Goal: Task Accomplishment & Management: Manage account settings

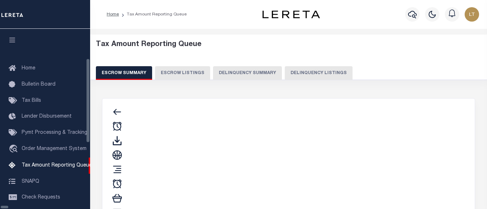
select select "100"
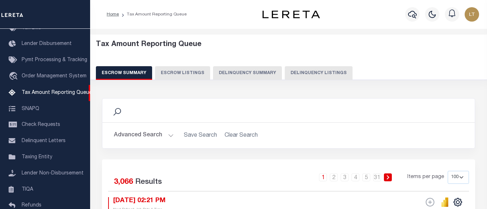
click at [333, 70] on button "Delinquency Listings" at bounding box center [319, 73] width 68 height 14
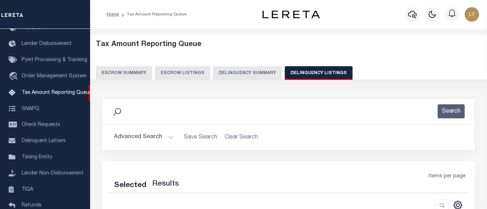
select select "100"
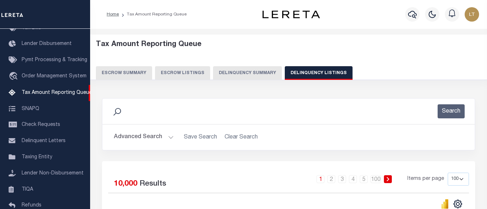
click at [141, 138] on button "Advanced Search" at bounding box center [144, 137] width 60 height 14
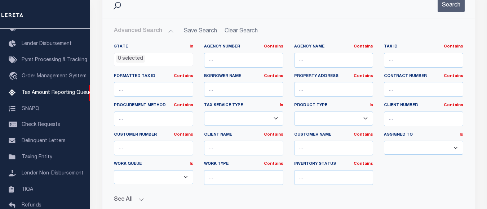
scroll to position [108, 0]
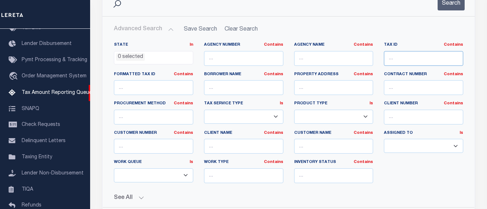
click at [401, 61] on input "text" at bounding box center [423, 58] width 79 height 15
paste input "00500002000103"
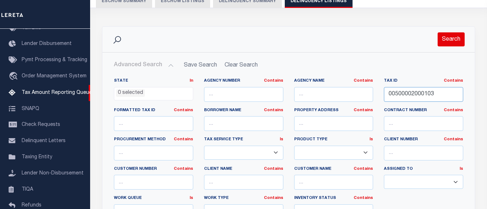
type input "00500002000103"
click at [455, 41] on button "Search" at bounding box center [451, 39] width 27 height 14
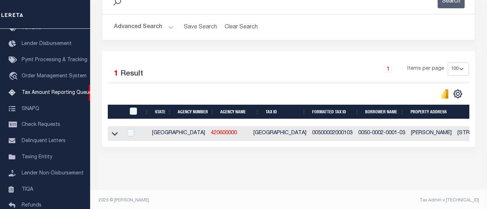
scroll to position [119, 0]
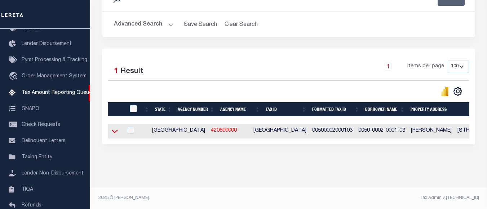
click at [116, 130] on icon at bounding box center [115, 132] width 6 height 4
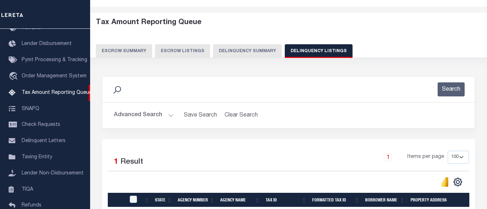
scroll to position [0, 0]
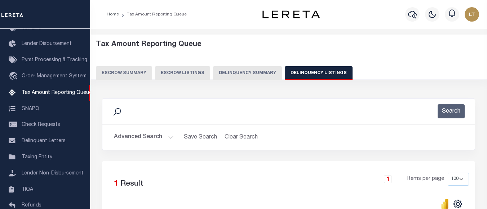
click at [139, 135] on button "Advanced Search" at bounding box center [144, 137] width 60 height 14
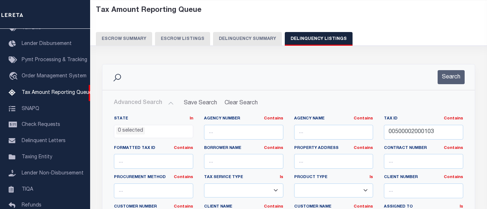
scroll to position [36, 0]
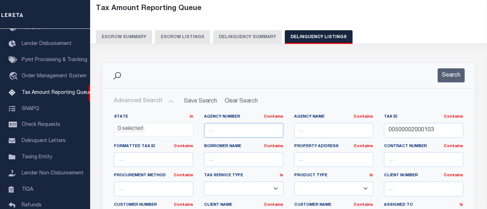
click at [225, 125] on input "text" at bounding box center [243, 130] width 79 height 15
paste input "420600000"
type input "420600000"
click at [449, 74] on button "Search" at bounding box center [451, 75] width 27 height 14
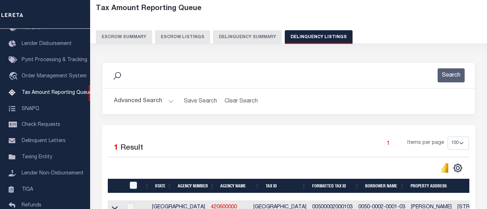
scroll to position [108, 0]
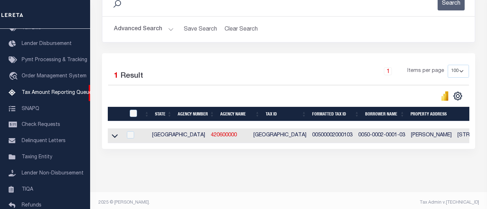
click at [115, 137] on icon at bounding box center [115, 136] width 6 height 8
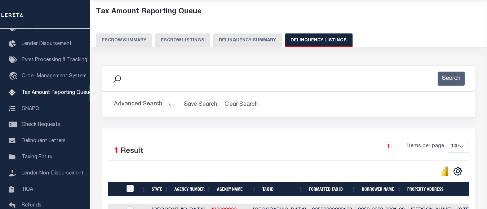
scroll to position [0, 0]
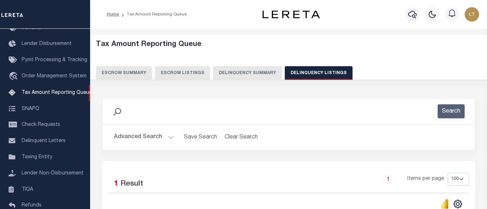
click at [139, 138] on button "Advanced Search" at bounding box center [144, 137] width 60 height 14
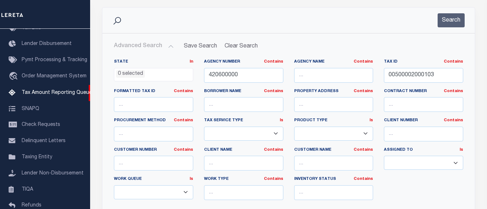
scroll to position [108, 0]
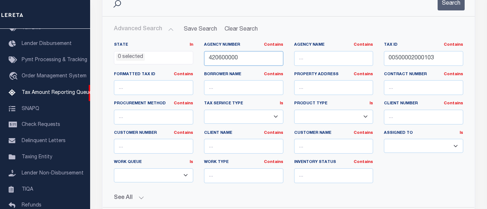
drag, startPoint x: 237, startPoint y: 57, endPoint x: 177, endPoint y: 57, distance: 60.6
click at [176, 56] on div "State In In AK AL AR AZ CA CO CT DC DE FL GA GU HI IA ID IL IN KS KY LA MA MD M…" at bounding box center [288, 115] width 360 height 147
paste input "7753"
type input "7"
drag, startPoint x: 437, startPoint y: 62, endPoint x: 336, endPoint y: 65, distance: 101.3
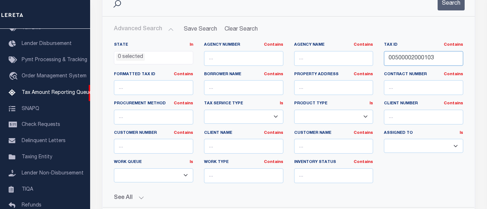
click at [335, 64] on div "State In In AK AL AR AZ CA CO CT DC DE FL GA GU HI IA ID IL IN KS KY LA MA MD M…" at bounding box center [288, 115] width 360 height 147
paste input "7753"
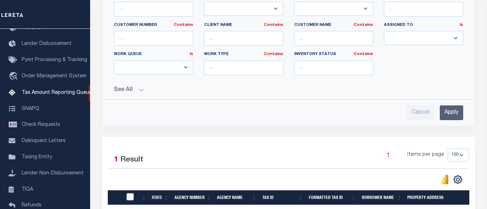
scroll to position [0, 0]
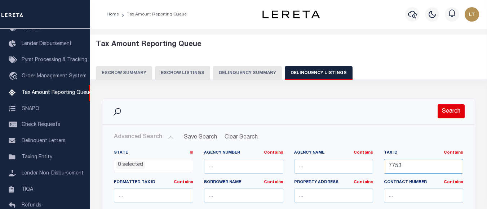
type input "7753"
click at [447, 108] on button "Search" at bounding box center [451, 112] width 27 height 14
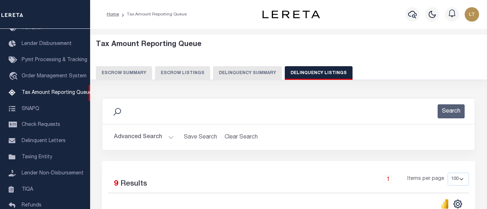
click at [139, 135] on button "Advanced Search" at bounding box center [144, 137] width 60 height 14
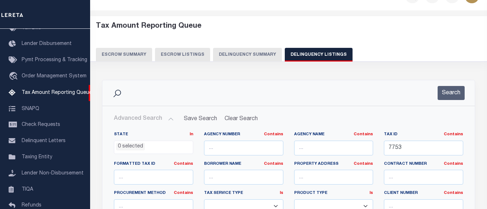
scroll to position [36, 0]
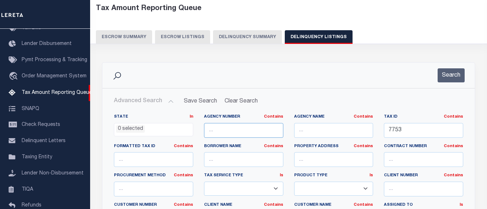
click at [163, 151] on div "State In In AK AL AR AZ CA CO CT DC DE FL GA GU HI IA ID IL IN KS KY LA MA MD M…" at bounding box center [288, 187] width 360 height 147
paste input "320120101"
type input "320120101"
click at [444, 75] on button "Search" at bounding box center [451, 75] width 27 height 14
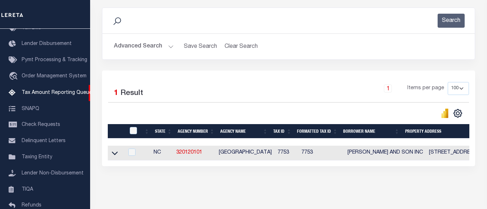
scroll to position [119, 0]
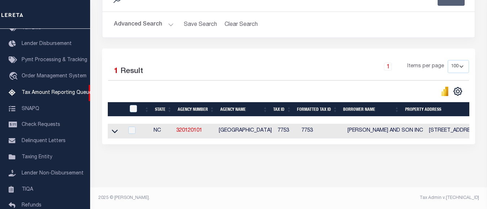
click at [113, 128] on icon at bounding box center [115, 132] width 6 height 8
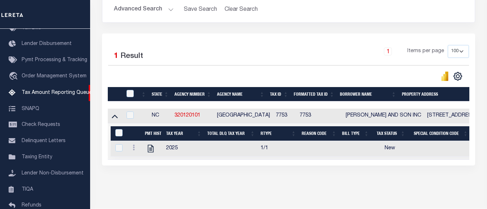
scroll to position [156, 0]
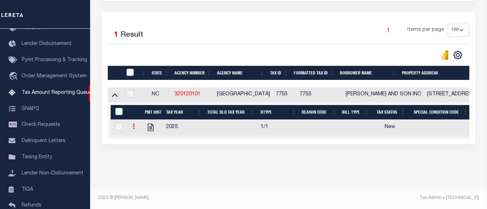
click at [134, 124] on icon at bounding box center [134, 127] width 2 height 6
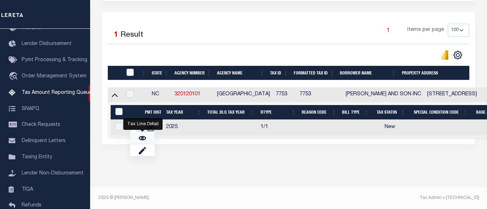
click at [142, 139] on img "" at bounding box center [142, 138] width 7 height 7
checkbox input "true"
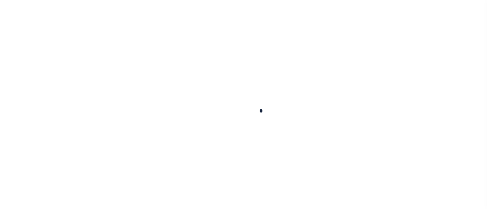
checkbox input "false"
type input "07/17/2025"
select select "NW2"
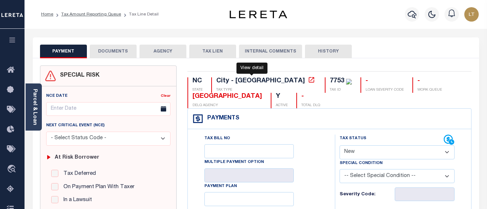
click at [309, 81] on icon at bounding box center [311, 79] width 5 height 5
click at [41, 16] on ol "Home Tax Amount Reporting Queue Tax Line Detail" at bounding box center [99, 14] width 129 height 15
click at [92, 15] on link "Tax Amount Reporting Queue" at bounding box center [91, 14] width 60 height 4
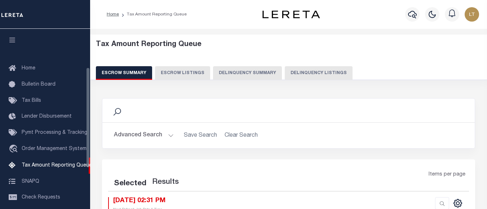
select select "100"
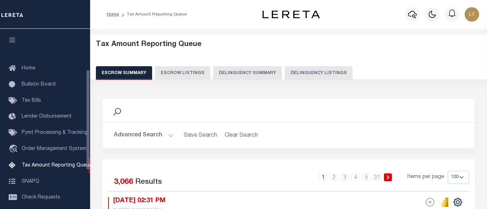
scroll to position [73, 0]
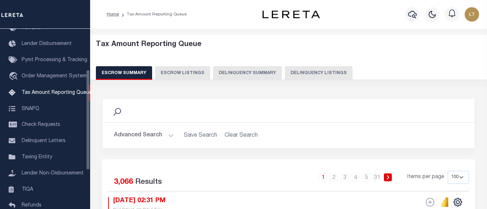
click at [318, 72] on button "Delinquency Listings" at bounding box center [319, 73] width 68 height 14
select select "100"
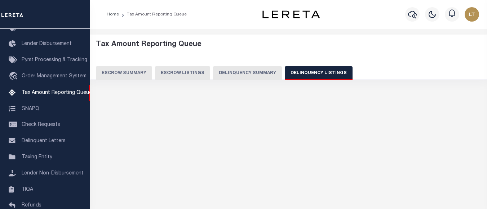
select select "100"
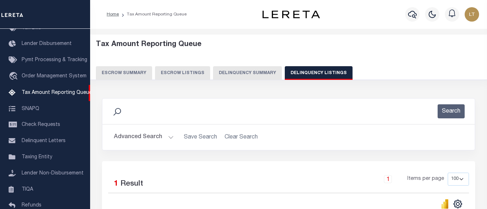
click at [137, 136] on button "Advanced Search" at bounding box center [144, 137] width 60 height 14
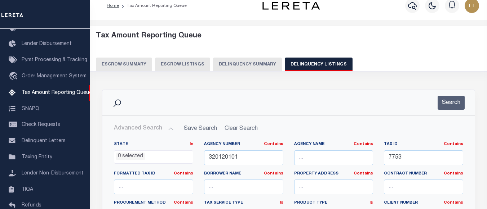
scroll to position [36, 0]
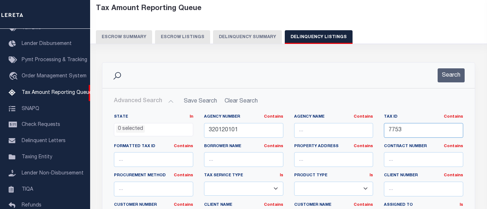
drag, startPoint x: 420, startPoint y: 129, endPoint x: 369, endPoint y: 126, distance: 50.5
click at [369, 126] on div "State In In AK AL AR AZ CA CO CT DC DE FL GA GU HI IA ID IL IN KS KY LA MA MD M…" at bounding box center [288, 187] width 360 height 147
paste input "000015 000009 000000"
type input "000015 000009 000000"
drag, startPoint x: 208, startPoint y: 132, endPoint x: 183, endPoint y: 133, distance: 24.9
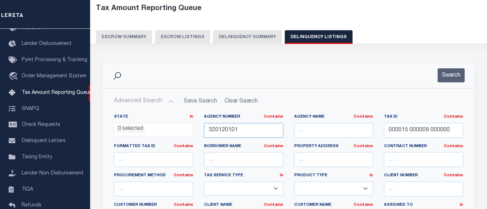
click at [184, 133] on div "State In In AK AL AR AZ CA CO CT DC DE FL GA GU HI IA ID IL IN KS KY LA MA MD M…" at bounding box center [288, 187] width 360 height 147
click at [448, 75] on button "Search" at bounding box center [451, 75] width 27 height 14
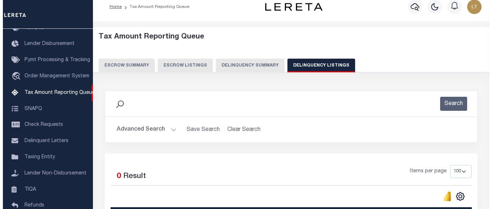
scroll to position [0, 0]
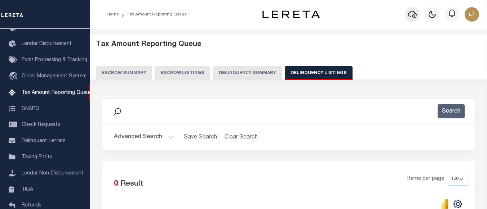
click at [416, 12] on icon "button" at bounding box center [412, 14] width 9 height 9
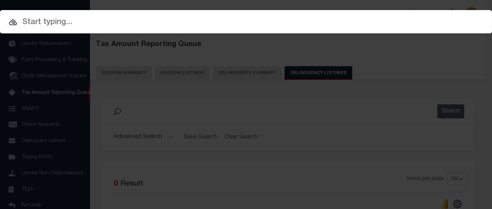
paste input "000015 000009 000000"
type input "000015 000009 000000"
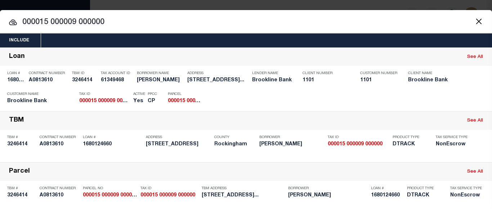
click at [437, 98] on div "Payment History" at bounding box center [444, 99] width 44 height 8
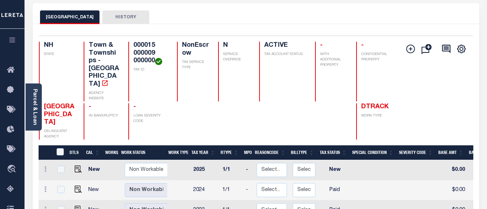
scroll to position [36, 0]
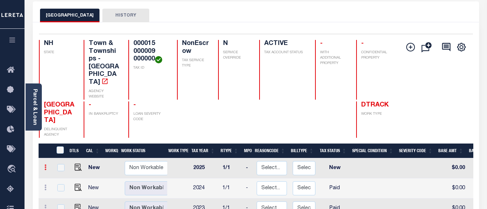
click at [44, 166] on link at bounding box center [45, 169] width 8 height 6
click at [59, 176] on img at bounding box center [62, 179] width 7 height 7
checkbox input "true"
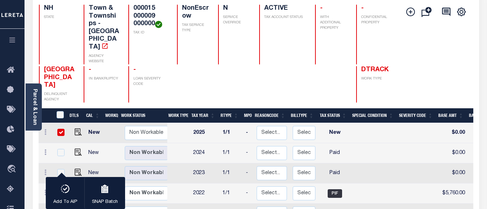
scroll to position [72, 0]
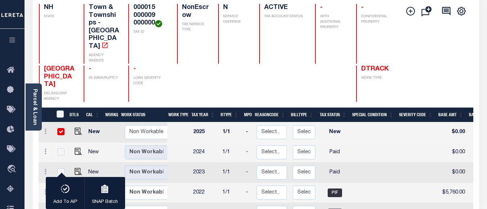
click at [46, 149] on icon at bounding box center [45, 152] width 2 height 6
click at [63, 161] on img at bounding box center [62, 164] width 7 height 7
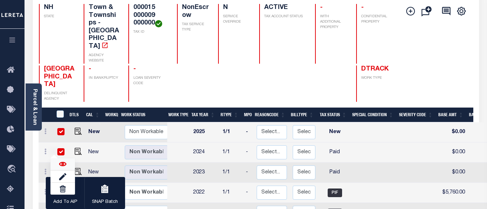
checkbox input "true"
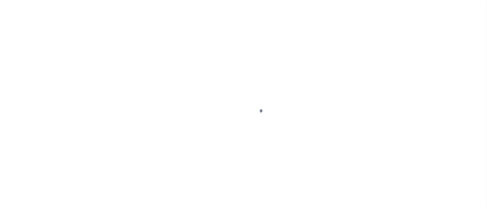
select select "NW2"
select select "PYD"
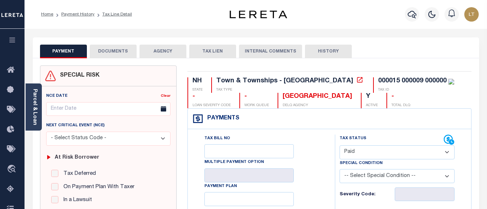
click at [110, 43] on div "PAYMENT DOCUMENTS AGENCY DELINQUENT PAYEE TAX LIEN" at bounding box center [256, 47] width 446 height 21
click at [110, 47] on button "DOCUMENTS" at bounding box center [113, 52] width 47 height 14
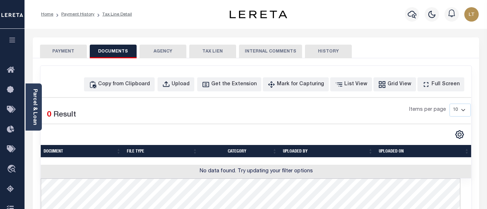
click at [83, 50] on button "PAYMENT" at bounding box center [63, 52] width 47 height 14
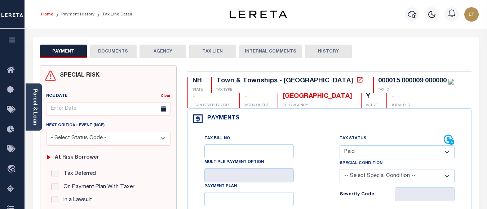
click at [42, 14] on link "Home" at bounding box center [47, 14] width 12 height 4
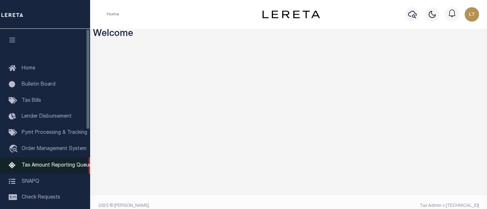
click at [58, 164] on span "Tax Amount Reporting Queue" at bounding box center [57, 165] width 70 height 5
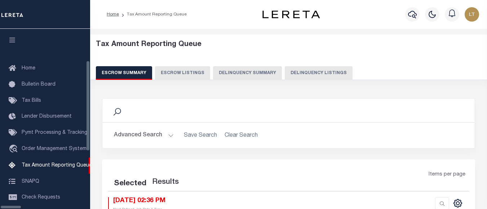
select select "100"
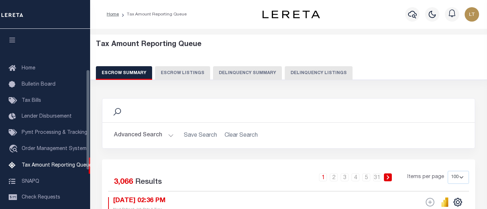
scroll to position [73, 0]
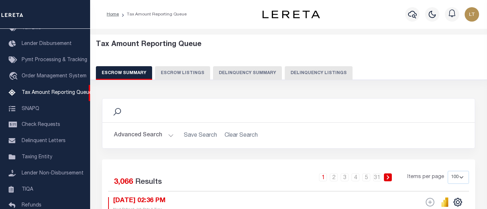
click at [287, 70] on button "Delinquency Listings" at bounding box center [319, 73] width 68 height 14
select select "100"
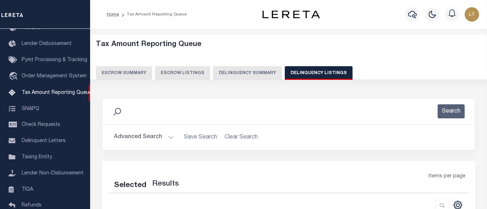
select select "100"
click at [148, 137] on button "Advanced Search" at bounding box center [144, 137] width 60 height 14
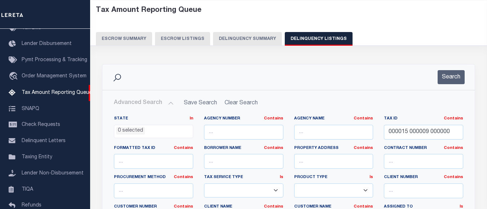
scroll to position [36, 0]
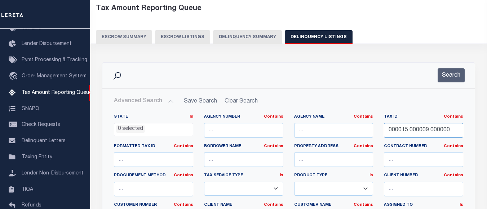
drag, startPoint x: 451, startPoint y: 128, endPoint x: 396, endPoint y: 130, distance: 54.4
click at [396, 130] on input "000015 000009 000000" at bounding box center [423, 130] width 79 height 15
type input "0"
paste input "634-48-3"
type input "634-48-3"
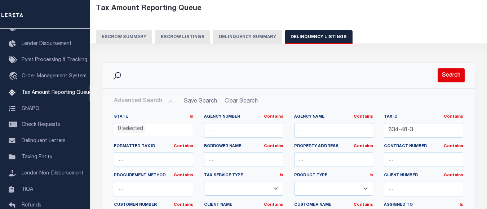
click at [452, 73] on button "Search" at bounding box center [451, 75] width 27 height 14
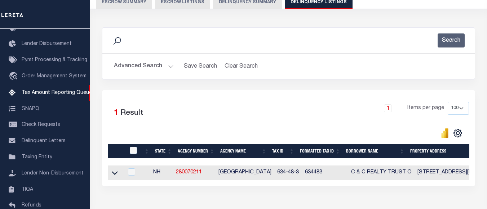
scroll to position [108, 0]
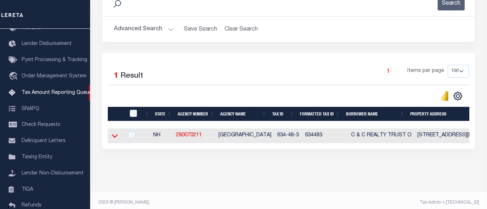
click at [115, 136] on icon at bounding box center [115, 136] width 6 height 8
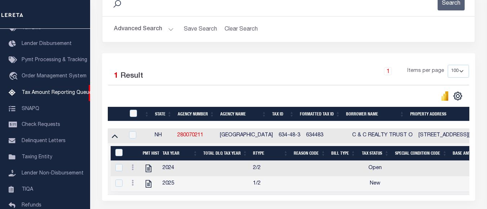
scroll to position [144, 0]
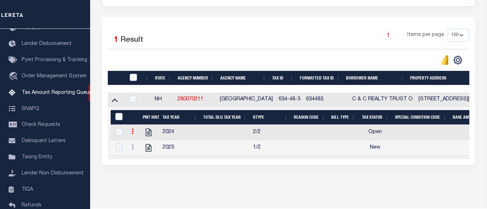
click at [131, 136] on link at bounding box center [133, 133] width 8 height 6
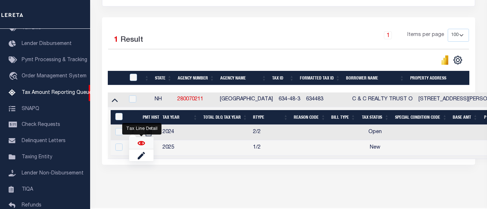
click at [139, 145] on img "" at bounding box center [141, 143] width 7 height 7
checkbox input "true"
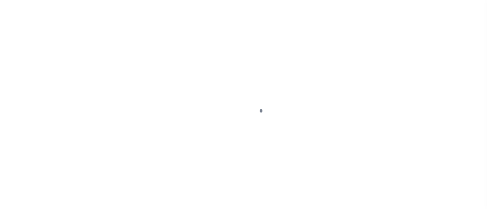
select select "OP2"
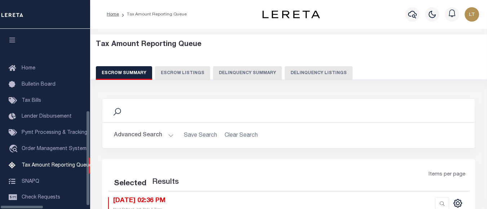
select select
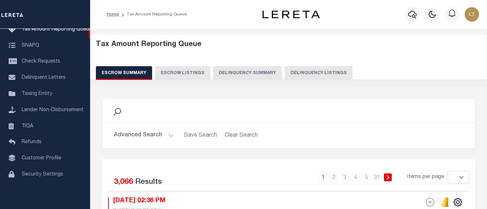
click at [310, 77] on button "Delinquency Listings" at bounding box center [319, 73] width 68 height 14
select select "100"
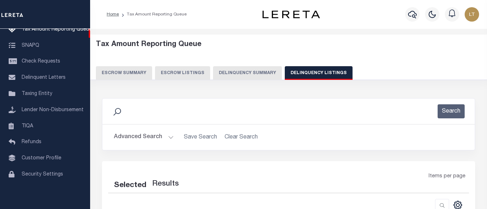
select select "100"
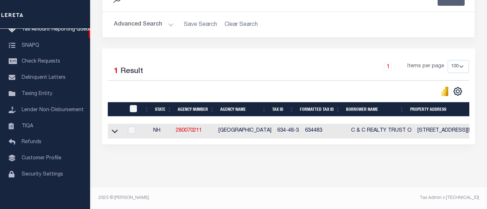
scroll to position [119, 0]
click at [116, 128] on icon at bounding box center [115, 132] width 6 height 8
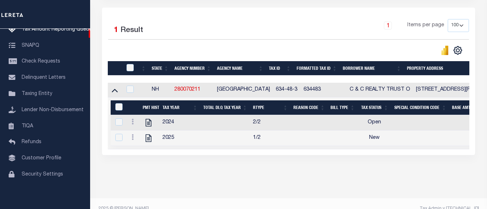
scroll to position [155, 0]
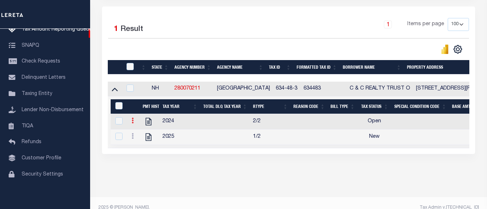
click at [132, 123] on icon at bounding box center [133, 121] width 2 height 6
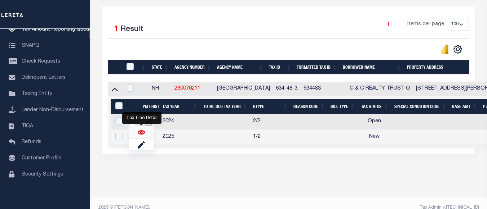
click at [140, 134] on img "" at bounding box center [141, 132] width 7 height 7
checkbox input "true"
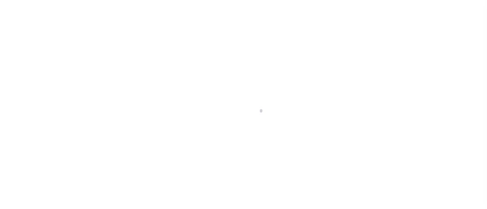
select select "OP2"
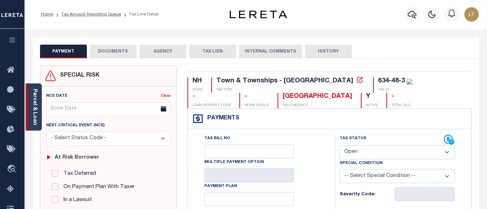
click at [36, 103] on link "Parcel & Loan" at bounding box center [34, 107] width 5 height 36
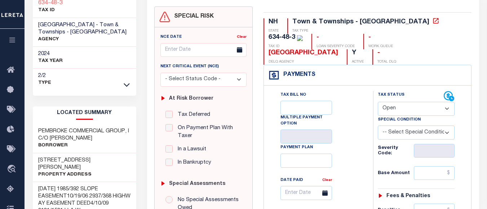
scroll to position [55, 0]
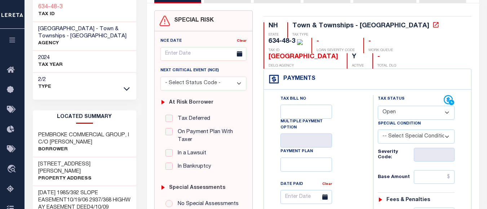
click at [87, 163] on h3 "[STREET_ADDRESS][PERSON_NAME]" at bounding box center [84, 168] width 93 height 14
drag, startPoint x: 91, startPoint y: 165, endPoint x: 37, endPoint y: 163, distance: 53.7
click at [37, 163] on div "[STREET_ADDRESS][PERSON_NAME] Property Address" at bounding box center [84, 172] width 103 height 29
copy h3 "[STREET_ADDRESS][PERSON_NAME]"
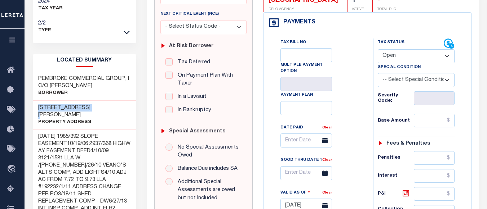
scroll to position [91, 0]
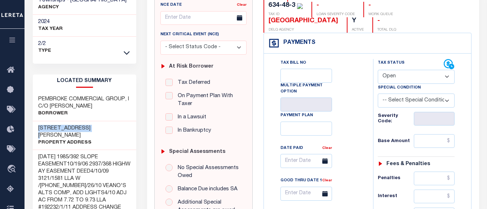
click at [99, 106] on h3 "PEMBROKE COMMERCIAL GROUP, I C/O [PERSON_NAME]" at bounding box center [84, 103] width 93 height 14
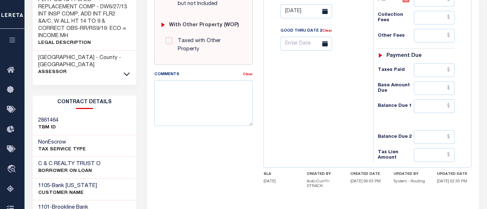
scroll to position [307, 0]
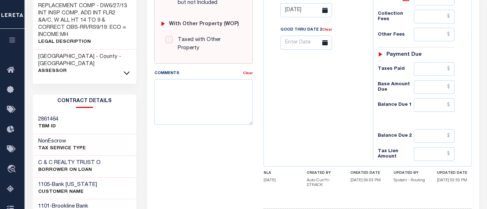
click at [85, 178] on div "1105 - Bank [US_STATE] CUSTOMER Name" at bounding box center [84, 189] width 103 height 22
click at [90, 160] on h3 "C & C REALTY TRUST O" at bounding box center [69, 163] width 62 height 7
drag, startPoint x: 96, startPoint y: 141, endPoint x: 37, endPoint y: 142, distance: 58.0
click at [37, 156] on div "C & C REALTY TRUST O BORROWER ON LOAN" at bounding box center [84, 167] width 103 height 22
copy h3 "C & C REALTY TRUST O"
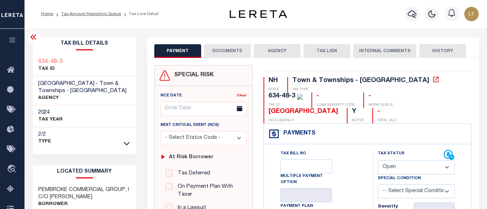
scroll to position [0, 0]
click at [48, 12] on link "Home" at bounding box center [47, 14] width 12 height 4
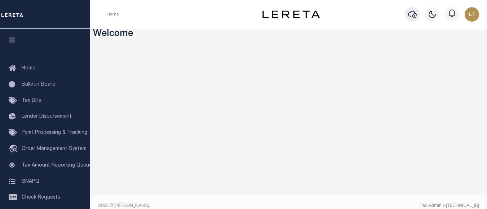
click at [412, 15] on icon "button" at bounding box center [412, 14] width 9 height 9
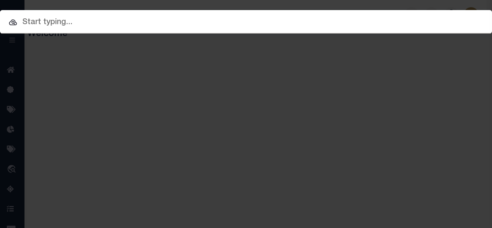
click at [208, 72] on div "Include Loans TBM Customers Borrowers Payments (Lender Non-Disb) Payments (Lend…" at bounding box center [246, 114] width 492 height 228
click at [184, 112] on div "Include Loans TBM Customers Borrowers Payments (Lender Non-Disb) Payments (Lend…" at bounding box center [246, 114] width 492 height 228
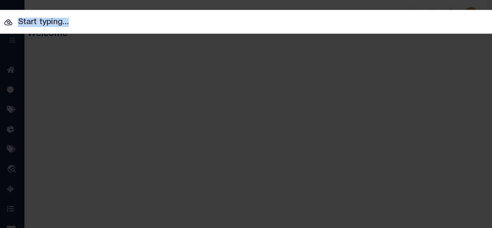
click at [184, 112] on div "Include Loans TBM Customers Borrowers Payments (Lender Non-Disb) Payments (Lend…" at bounding box center [246, 114] width 492 height 228
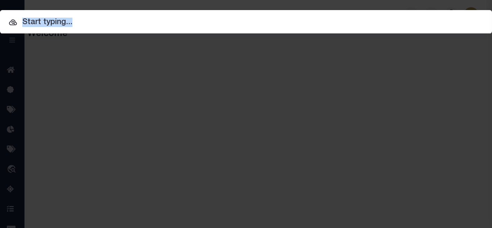
click at [87, 31] on div at bounding box center [246, 21] width 492 height 23
click at [12, 23] on icon at bounding box center [13, 22] width 8 height 6
click at [152, 92] on div "Include Loans TBM Customers Borrowers Payments (Lender Non-Disb) Payments (Lend…" at bounding box center [246, 114] width 492 height 228
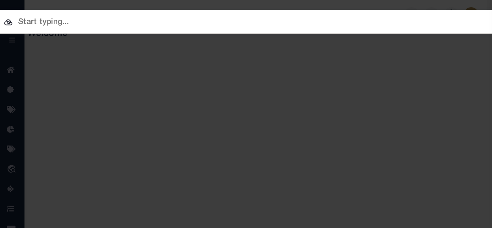
click at [203, 93] on div "Include Loans TBM Customers Borrowers Payments (Lender Non-Disb) Payments (Lend…" at bounding box center [246, 114] width 492 height 228
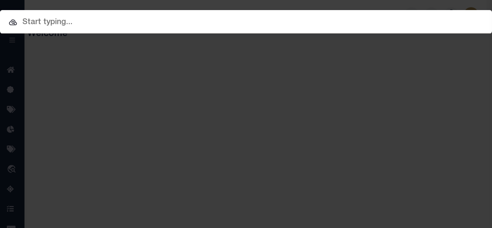
click at [197, 93] on div "Include Loans TBM Customers Borrowers Payments (Lender Non-Disb) Payments (Lend…" at bounding box center [246, 114] width 492 height 228
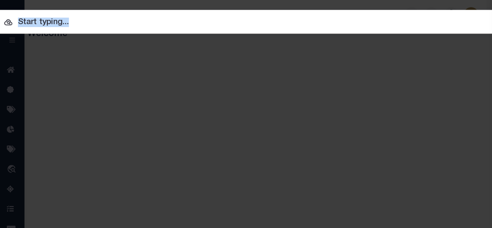
click at [197, 93] on div "Include Loans TBM Customers Borrowers Payments (Lender Non-Disb) Payments (Lend…" at bounding box center [246, 114] width 492 height 228
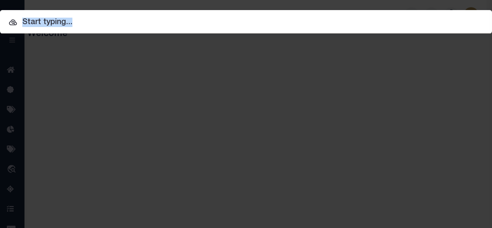
click at [197, 93] on div "Include Loans TBM Customers Borrowers Payments (Lender Non-Disb) Payments (Lend…" at bounding box center [246, 114] width 492 height 228
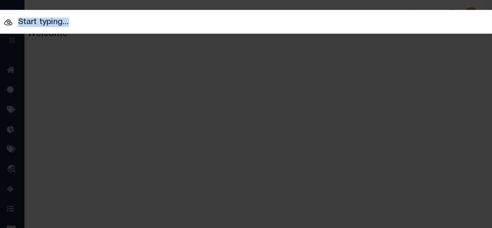
click at [197, 93] on div "Include Loans TBM Customers Borrowers Payments (Lender Non-Disb) Payments (Lend…" at bounding box center [246, 114] width 492 height 228
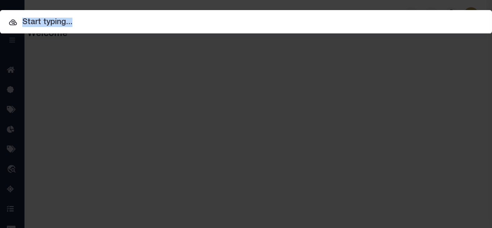
click at [197, 93] on div "Include Loans TBM Customers Borrowers Payments (Lender Non-Disb) Payments (Lend…" at bounding box center [246, 114] width 492 height 228
click at [241, 73] on div "Include Loans TBM Customers Borrowers Payments (Lender Non-Disb) Payments (Lend…" at bounding box center [246, 114] width 492 height 228
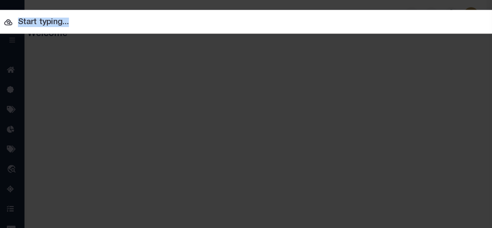
click at [241, 73] on div "Include Loans TBM Customers Borrowers Payments (Lender Non-Disb) Payments (Lend…" at bounding box center [246, 114] width 492 height 228
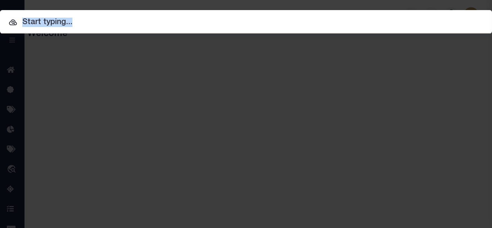
click at [241, 73] on div "Include Loans TBM Customers Borrowers Payments (Lender Non-Disb) Payments (Lend…" at bounding box center [246, 114] width 492 height 228
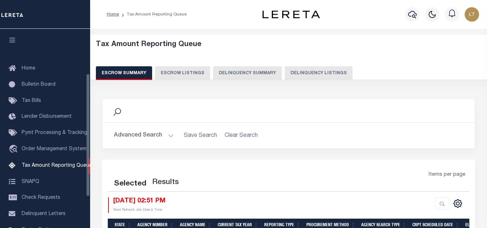
select select "100"
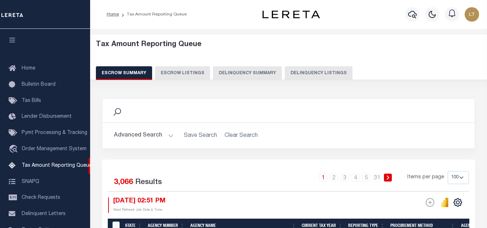
scroll to position [73, 0]
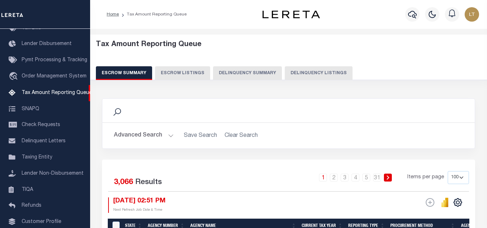
click at [309, 71] on button "Delinquency Listings" at bounding box center [319, 73] width 68 height 14
select select "100"
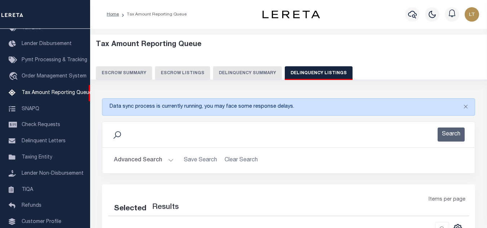
select select "100"
click at [145, 161] on button "Advanced Search" at bounding box center [144, 161] width 60 height 14
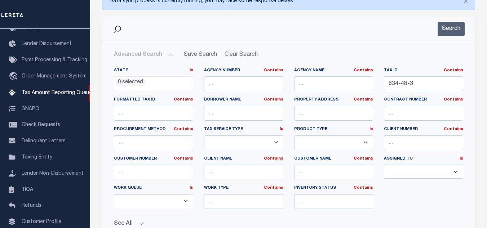
scroll to position [108, 0]
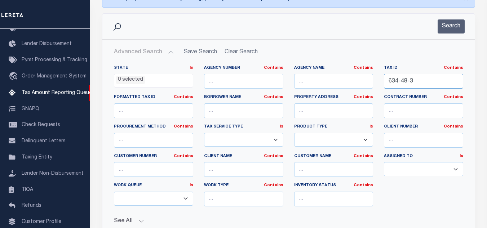
drag, startPoint x: 404, startPoint y: 83, endPoint x: 374, endPoint y: 81, distance: 30.0
click at [373, 81] on div "State In In AK AL AR AZ CA CO CT DC DE FL GA GU HI IA ID IL IN KS [GEOGRAPHIC_D…" at bounding box center [288, 138] width 360 height 147
paste input "7753"
type input "7753"
click at [447, 26] on button "Search" at bounding box center [451, 26] width 27 height 14
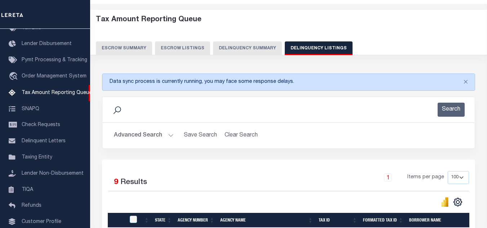
scroll to position [0, 0]
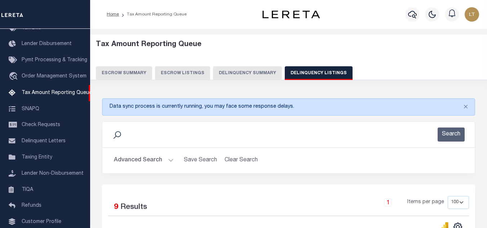
click at [142, 159] on button "Advanced Search" at bounding box center [144, 161] width 60 height 14
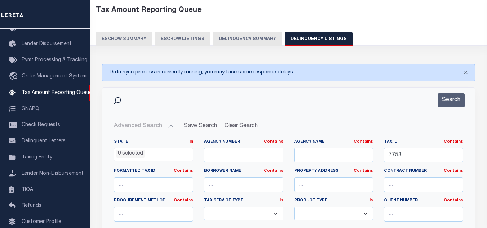
scroll to position [36, 0]
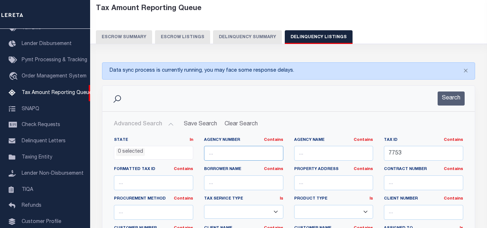
click at [249, 153] on input "text" at bounding box center [243, 153] width 79 height 15
paste input "320120101"
type input "320120101"
click at [456, 98] on button "Search" at bounding box center [451, 99] width 27 height 14
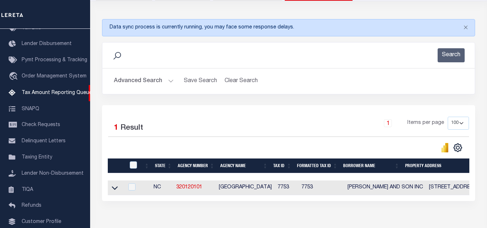
scroll to position [108, 0]
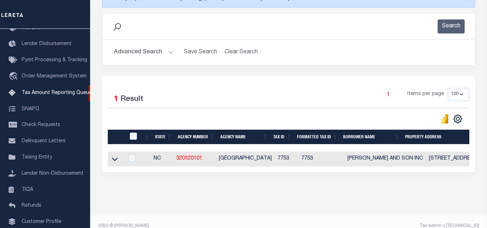
click at [115, 160] on icon at bounding box center [115, 159] width 6 height 8
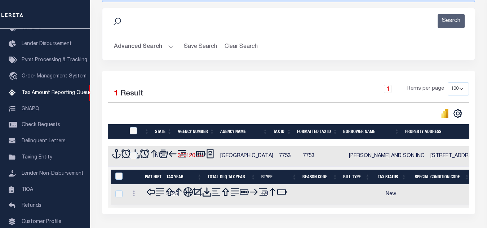
scroll to position [123, 0]
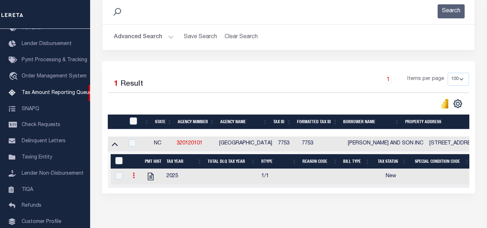
click at [134, 178] on icon at bounding box center [134, 176] width 2 height 6
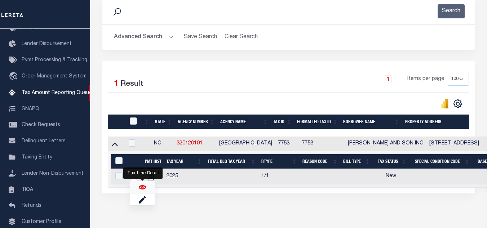
click at [143, 190] on img "" at bounding box center [142, 187] width 7 height 7
checkbox input "true"
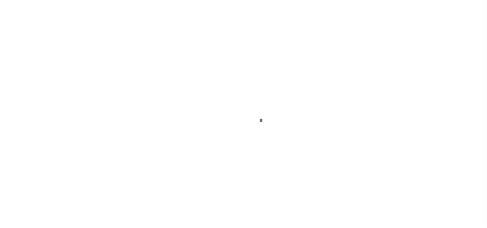
select select "NW2"
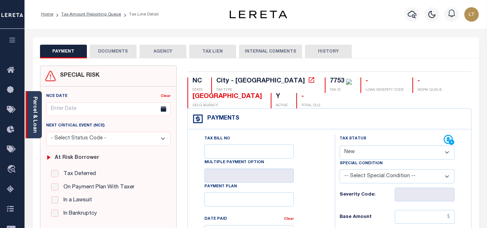
click at [32, 120] on link "Parcel & Loan" at bounding box center [34, 115] width 5 height 36
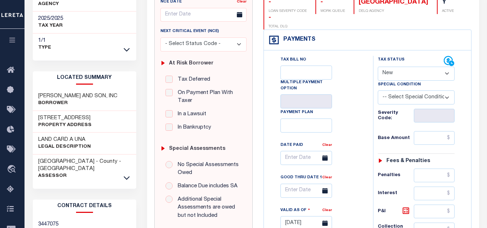
scroll to position [108, 0]
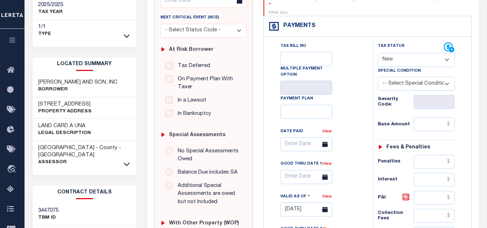
click at [89, 79] on h3 "[PERSON_NAME] AND SON, INC" at bounding box center [77, 82] width 79 height 7
drag, startPoint x: 96, startPoint y: 75, endPoint x: 40, endPoint y: 74, distance: 55.9
click at [40, 79] on h3 "[PERSON_NAME] AND SON, INC" at bounding box center [77, 82] width 79 height 7
copy h3 "[PERSON_NAME] AND SON, INC"
click at [92, 101] on h3 "[STREET_ADDRESS]" at bounding box center [64, 104] width 53 height 7
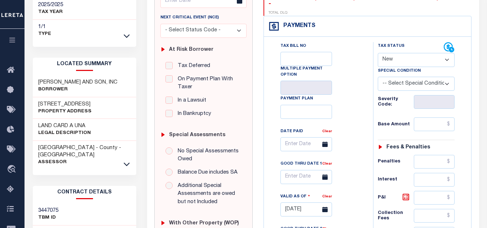
drag, startPoint x: 98, startPoint y: 96, endPoint x: 39, endPoint y: 98, distance: 59.5
click at [39, 98] on div "[STREET_ADDRESS] Property Address" at bounding box center [84, 108] width 103 height 22
copy h3 "[STREET_ADDRESS]"
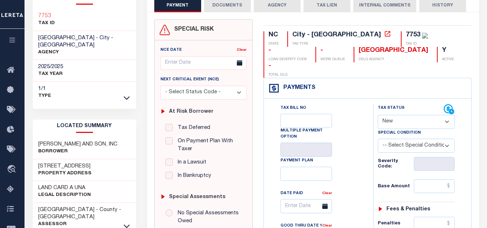
scroll to position [0, 0]
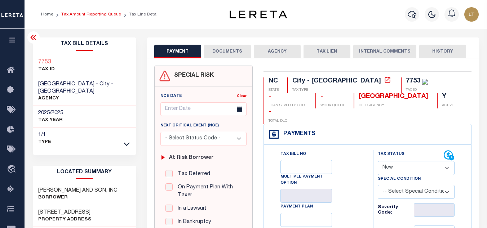
click at [94, 14] on link "Tax Amount Reporting Queue" at bounding box center [91, 14] width 60 height 4
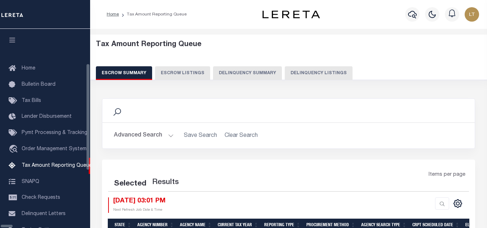
scroll to position [73, 0]
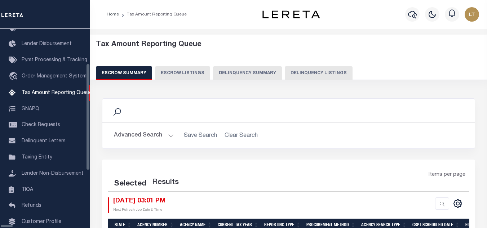
click at [319, 73] on button "Delinquency Listings" at bounding box center [319, 73] width 68 height 14
select select "100"
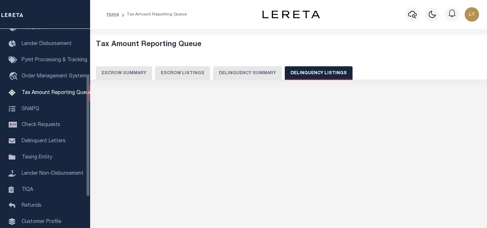
select select "100"
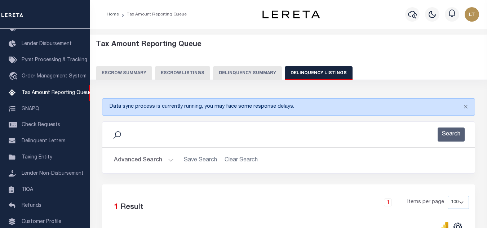
click at [133, 162] on button "Advanced Search" at bounding box center [144, 161] width 60 height 14
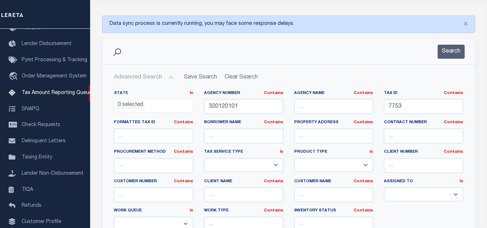
scroll to position [144, 0]
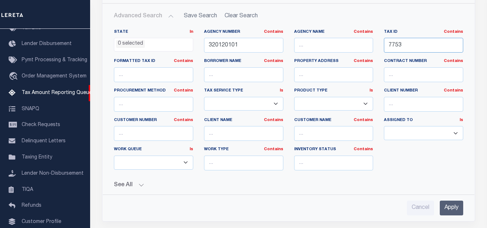
drag, startPoint x: 406, startPoint y: 48, endPoint x: 369, endPoint y: 49, distance: 36.8
click at [369, 49] on div "State In In AK AL AR AZ CA CO CT DC DE FL GA GU HI IA ID IL IN KS [GEOGRAPHIC_D…" at bounding box center [288, 102] width 360 height 147
paste input "00500002000103"
type input "00500002000103"
drag, startPoint x: 239, startPoint y: 47, endPoint x: 205, endPoint y: 49, distance: 33.6
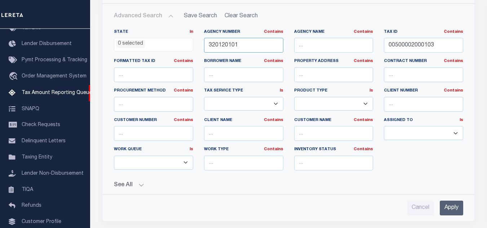
click at [205, 49] on input "320120101" at bounding box center [243, 45] width 79 height 15
paste input "420600000"
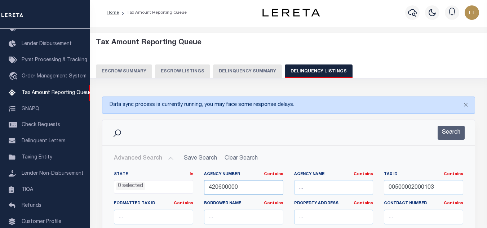
scroll to position [0, 0]
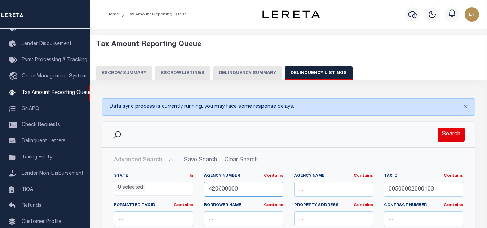
type input "420600000"
click at [458, 130] on button "Search" at bounding box center [451, 135] width 27 height 14
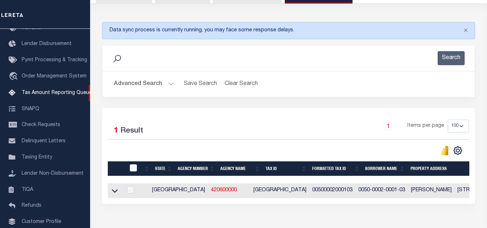
scroll to position [108, 0]
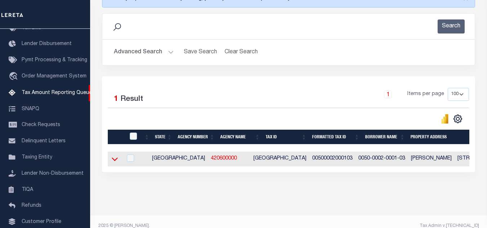
click at [114, 161] on icon at bounding box center [115, 159] width 6 height 8
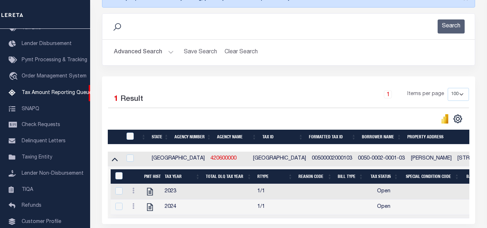
click at [137, 55] on button "Advanced Search" at bounding box center [144, 52] width 60 height 14
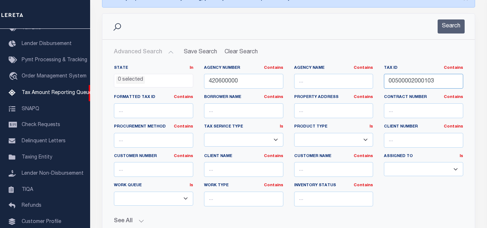
drag, startPoint x: 418, startPoint y: 83, endPoint x: 353, endPoint y: 83, distance: 65.6
click at [355, 83] on div "State In In AK AL AR AZ CA CO CT DC DE FL GA GU HI IA ID IL IN KS [GEOGRAPHIC_D…" at bounding box center [288, 138] width 360 height 147
paste input "7753"
type input "7753"
drag, startPoint x: 244, startPoint y: 81, endPoint x: 205, endPoint y: 84, distance: 39.0
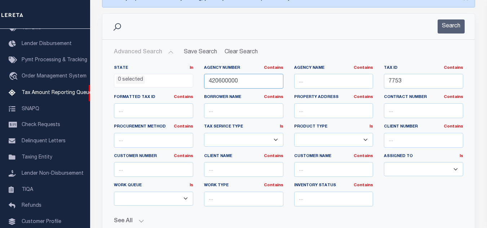
click at [205, 84] on input "420600000" at bounding box center [243, 81] width 79 height 15
paste input "320120101"
type input "320120101"
click at [452, 28] on button "Search" at bounding box center [451, 26] width 27 height 14
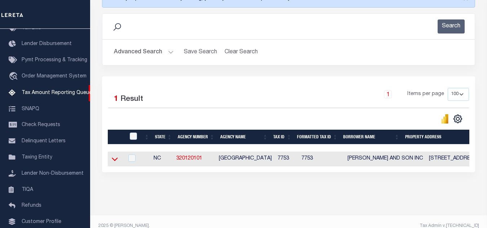
click at [115, 160] on icon at bounding box center [115, 159] width 6 height 8
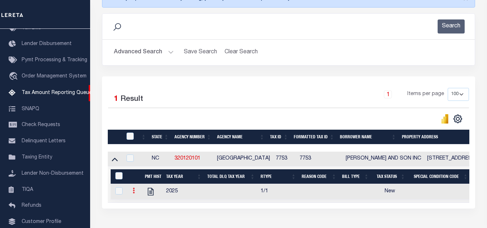
click at [132, 191] on link at bounding box center [134, 192] width 8 height 6
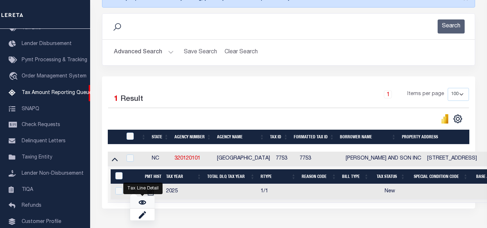
click at [144, 204] on img "" at bounding box center [142, 202] width 7 height 7
checkbox input "true"
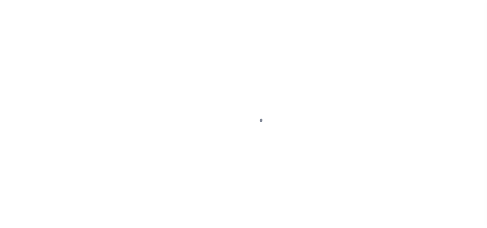
select select "NW2"
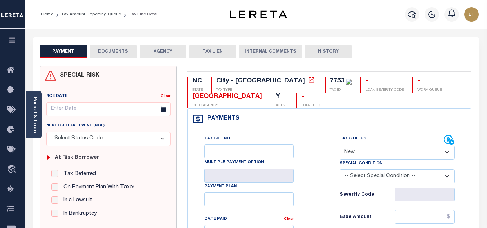
click at [121, 48] on button "DOCUMENTS" at bounding box center [113, 52] width 47 height 14
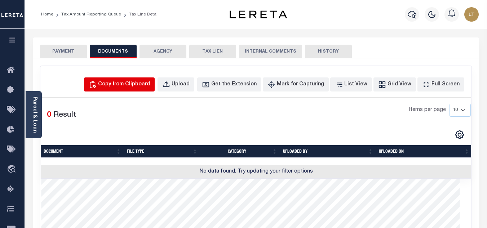
click at [150, 83] on div "Copy from Clipboard" at bounding box center [124, 85] width 52 height 8
select select "POP"
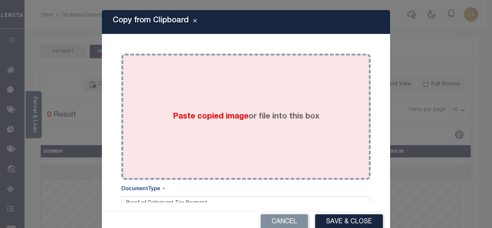
click at [184, 98] on div "Paste copied image or file into this box" at bounding box center [246, 116] width 239 height 115
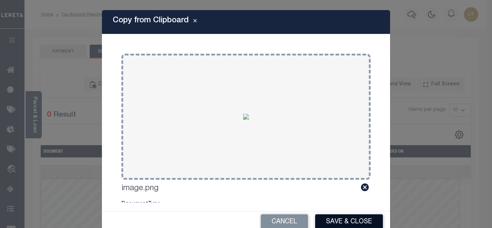
click at [325, 212] on div "Cancel Save & Close" at bounding box center [246, 222] width 288 height 21
click at [353, 222] on button "Save & Close" at bounding box center [349, 221] width 68 height 15
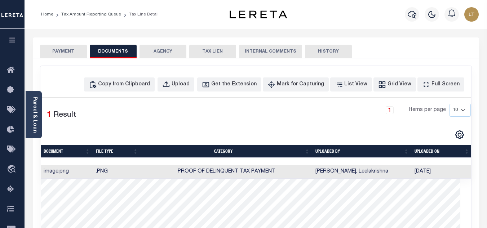
click at [66, 46] on button "PAYMENT" at bounding box center [63, 52] width 47 height 14
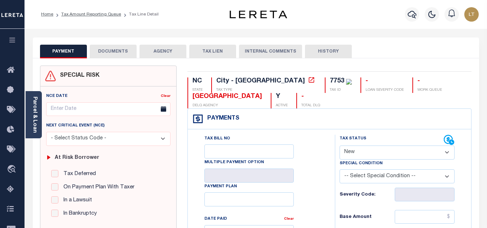
click at [369, 154] on select "- Select Status Code - Open Due/Unpaid Paid Incomplete No Tax Due Internal Refu…" at bounding box center [397, 153] width 115 height 14
select select "DUE"
click at [340, 146] on select "- Select Status Code - Open Due/Unpaid Paid Incomplete No Tax Due Internal Refu…" at bounding box center [397, 153] width 115 height 14
type input "[DATE]"
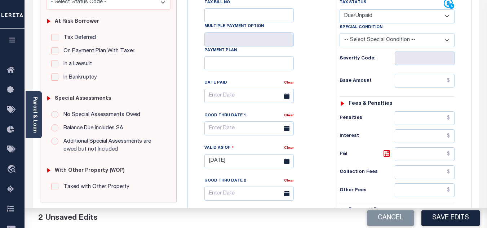
scroll to position [144, 0]
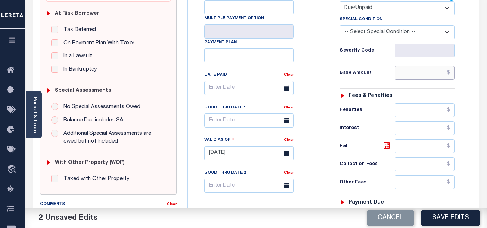
click at [451, 73] on input "text" at bounding box center [425, 73] width 60 height 14
paste input "1,725.09"
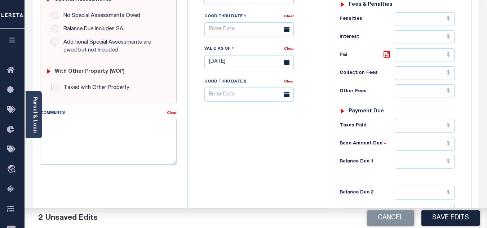
scroll to position [252, 0]
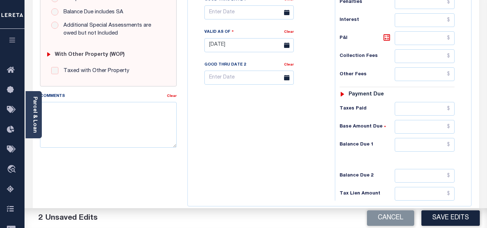
type input "$1,725.09"
click at [450, 146] on input "text" at bounding box center [425, 145] width 60 height 14
paste input "1,725.09"
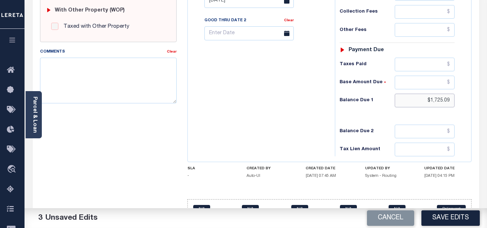
scroll to position [316, 0]
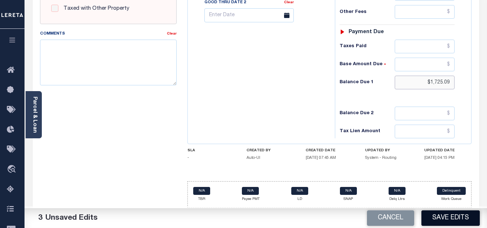
type input "$1,725.09"
click at [445, 220] on button "Save Edits" at bounding box center [450, 217] width 58 height 15
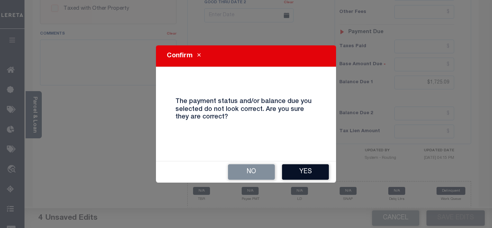
click at [314, 172] on button "Yes" at bounding box center [305, 171] width 47 height 15
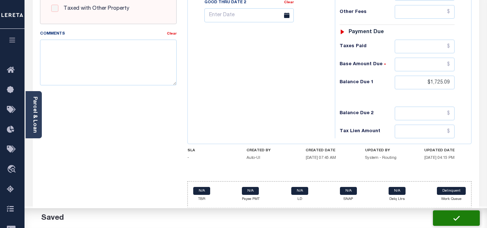
checkbox input "false"
type input "$1,725.09"
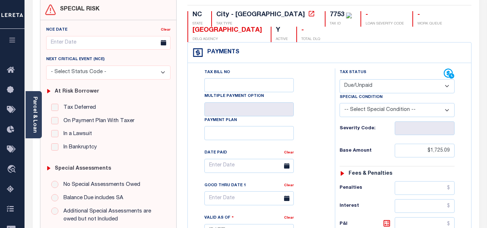
scroll to position [0, 0]
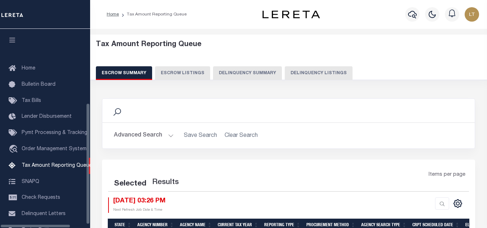
select select
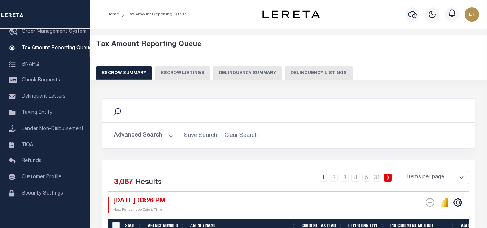
click at [313, 71] on button "Delinquency Listings" at bounding box center [319, 73] width 68 height 14
select select "100"
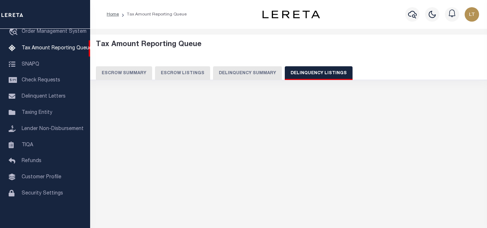
select select "100"
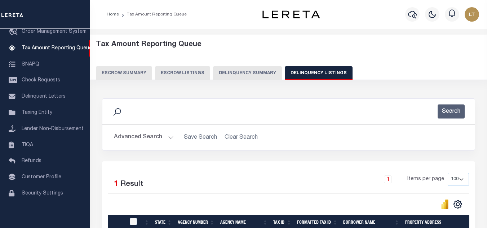
scroll to position [100, 0]
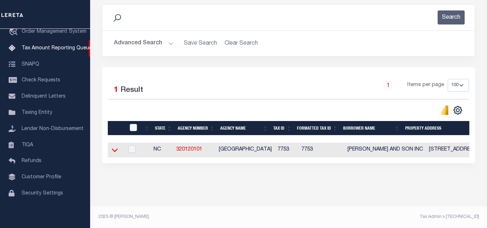
click at [113, 146] on icon at bounding box center [115, 150] width 6 height 8
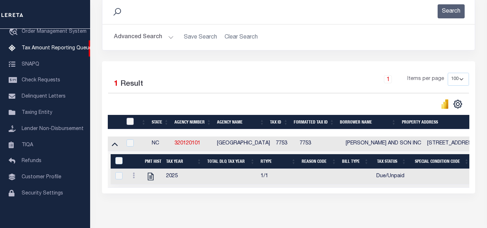
click at [130, 124] on input "checkbox" at bounding box center [130, 121] width 7 height 7
checkbox input "true"
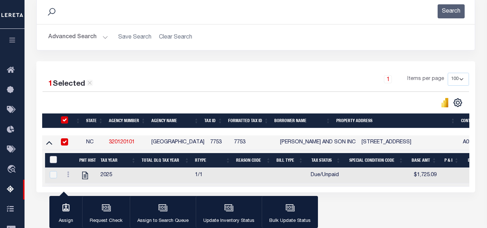
click at [54, 162] on input "&nbsp;" at bounding box center [53, 159] width 7 height 7
checkbox input "true"
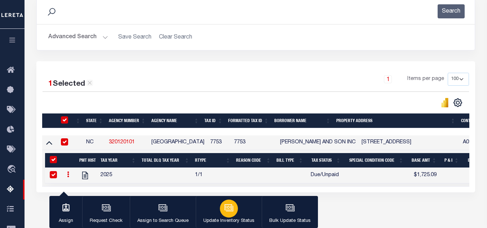
click at [230, 210] on icon "button" at bounding box center [229, 207] width 8 height 6
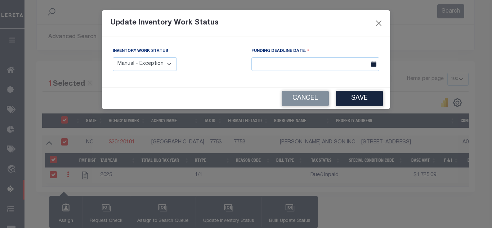
click at [164, 63] on select "Manual - Exception Pended - Awaiting Search Late Add Exception Completed" at bounding box center [145, 64] width 64 height 14
select select "4"
click at [113, 57] on select "Manual - Exception Pended - Awaiting Search Late Add Exception Completed" at bounding box center [145, 64] width 64 height 14
click at [353, 99] on button "Save" at bounding box center [359, 98] width 47 height 15
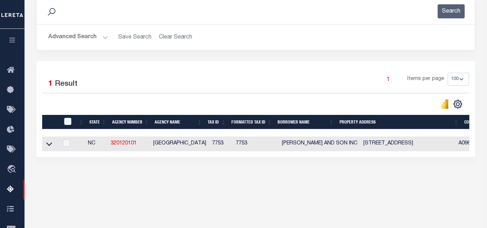
click at [370, 32] on h2 "Advanced Search Save Search Clear Search tblassign_wrapper_dynamictable_____Def…" at bounding box center [256, 37] width 426 height 14
click at [328, 88] on div "1 Items per page 10 25 50 100 500" at bounding box center [310, 82] width 317 height 19
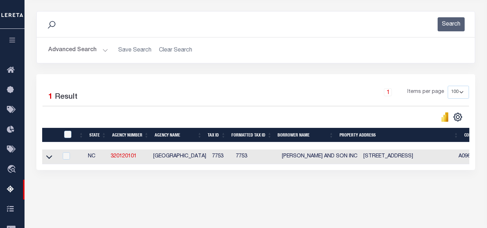
scroll to position [0, 0]
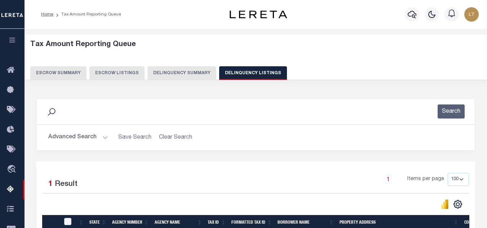
click at [84, 134] on button "Advanced Search" at bounding box center [78, 137] width 60 height 14
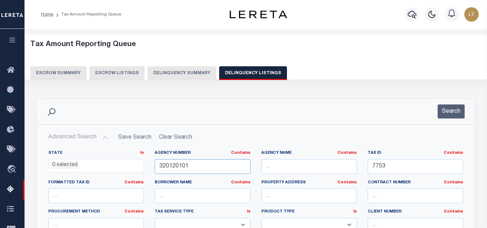
drag, startPoint x: 190, startPoint y: 167, endPoint x: 137, endPoint y: 169, distance: 53.0
click at [136, 169] on div "State In In AK AL AR AZ CA CO CT DC DE FL GA GU HI IA ID IL IN KS KY LA MA MD M…" at bounding box center [256, 223] width 426 height 147
drag, startPoint x: 390, startPoint y: 166, endPoint x: 360, endPoint y: 166, distance: 29.9
click at [360, 166] on div "State In In AK AL AR AZ CA CO CT DC DE FL GA GU HI IA ID IL IN KS KY LA MA MD M…" at bounding box center [256, 223] width 426 height 147
paste input "634-48-3"
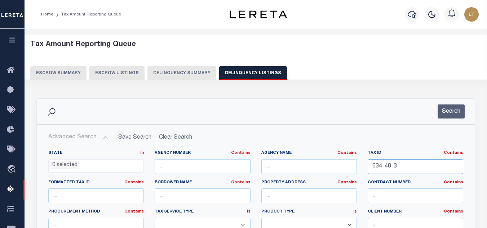
type input "634-48-3"
click at [451, 112] on button "Search" at bounding box center [451, 112] width 27 height 14
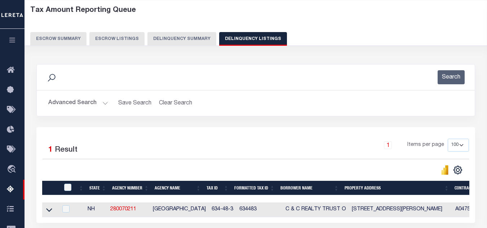
scroll to position [36, 0]
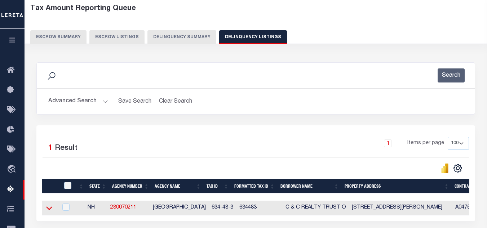
click at [50, 210] on icon at bounding box center [49, 209] width 6 height 4
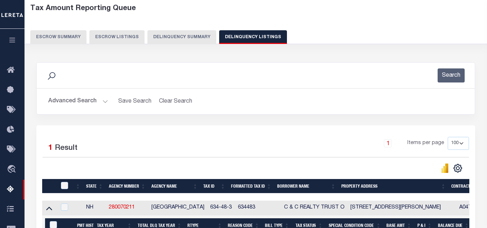
scroll to position [108, 0]
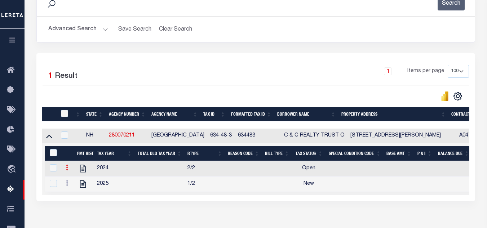
click at [66, 170] on icon at bounding box center [67, 168] width 2 height 6
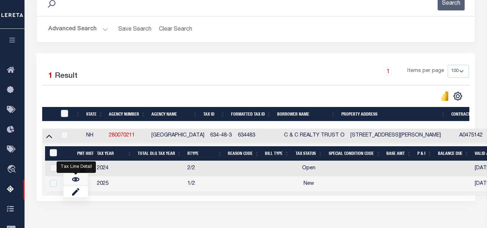
click at [75, 180] on img "" at bounding box center [75, 179] width 7 height 7
checkbox input "false"
checkbox input "true"
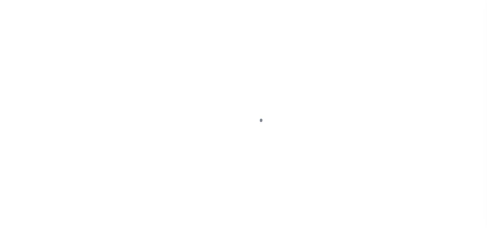
select select "OP2"
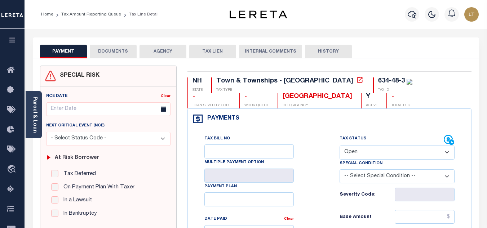
click at [123, 48] on button "DOCUMENTS" at bounding box center [113, 52] width 47 height 14
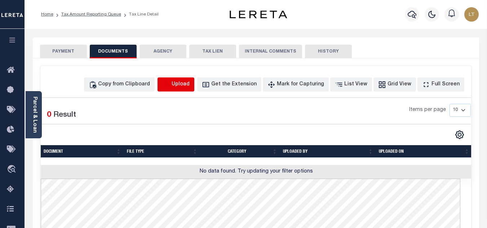
click at [169, 85] on icon "button" at bounding box center [166, 84] width 6 height 6
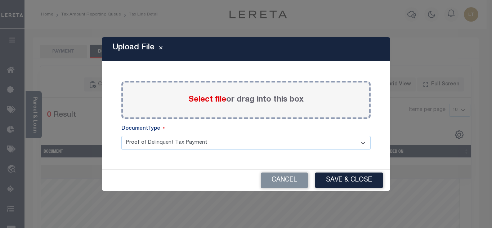
click at [192, 102] on span "Select file" at bounding box center [208, 100] width 38 height 8
click at [0, 0] on input "Select file or drag into this box" at bounding box center [0, 0] width 0 height 0
click at [286, 183] on button "Cancel" at bounding box center [284, 180] width 47 height 15
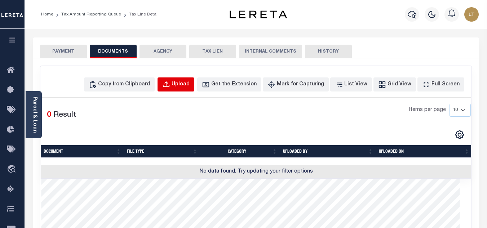
click at [185, 86] on button "Upload" at bounding box center [176, 84] width 37 height 14
select select "POP"
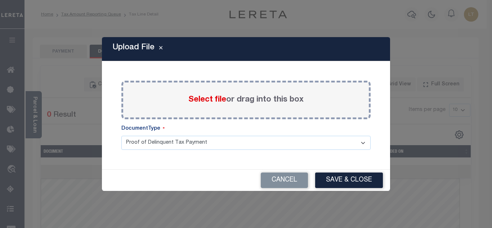
click at [197, 97] on span "Select file" at bounding box center [208, 100] width 38 height 8
click at [0, 0] on input "Select file or drag into this box" at bounding box center [0, 0] width 0 height 0
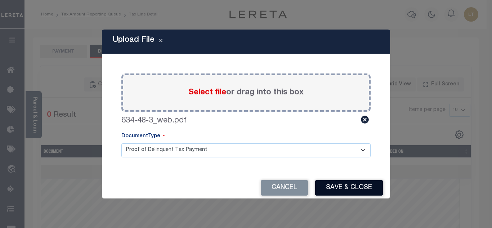
click at [349, 190] on button "Save & Close" at bounding box center [349, 187] width 68 height 15
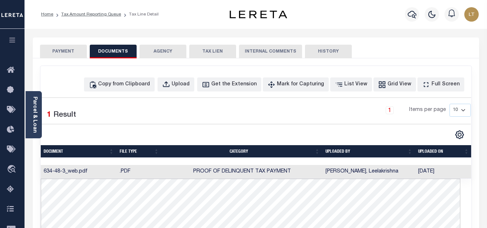
click at [53, 46] on button "PAYMENT" at bounding box center [63, 52] width 47 height 14
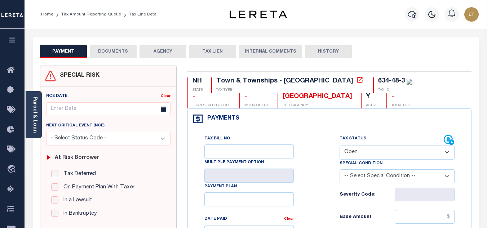
click at [341, 153] on select "- Select Status Code - Open Due/Unpaid Paid Incomplete No Tax Due Internal Refu…" at bounding box center [397, 153] width 115 height 14
select select "PYD"
click at [340, 146] on select "- Select Status Code - Open Due/Unpaid Paid Incomplete No Tax Due Internal Refu…" at bounding box center [397, 153] width 115 height 14
type input "[DATE]"
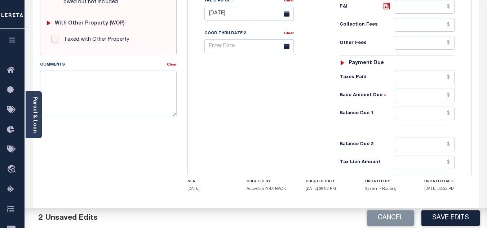
scroll to position [288, 0]
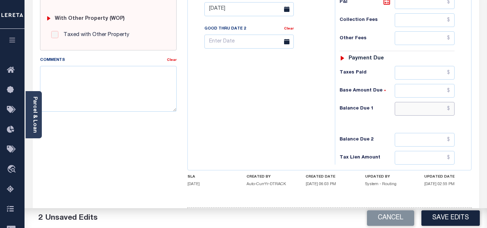
click at [451, 110] on input "text" at bounding box center [425, 109] width 60 height 14
click at [450, 111] on input "text" at bounding box center [425, 109] width 60 height 14
type input "$0.00"
click at [441, 223] on button "Save Edits" at bounding box center [450, 217] width 58 height 15
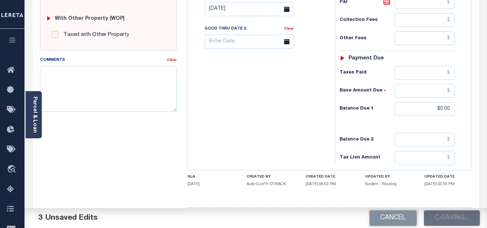
checkbox input "false"
type input "$0"
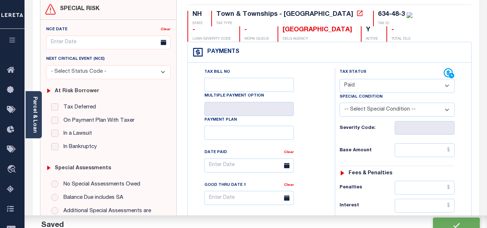
scroll to position [0, 0]
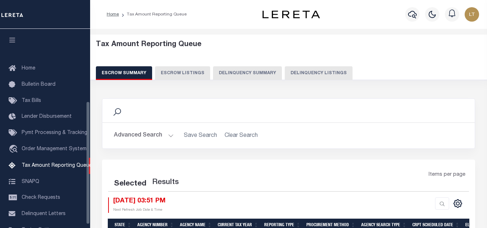
select select
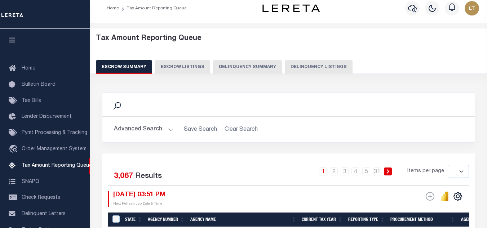
scroll to position [123, 0]
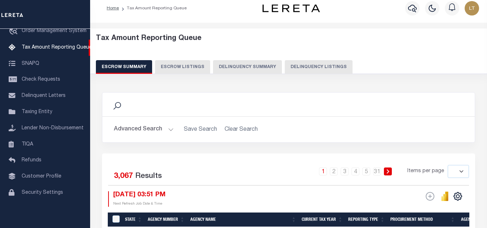
click at [303, 65] on button "Delinquency Listings" at bounding box center [319, 67] width 68 height 14
select select "100"
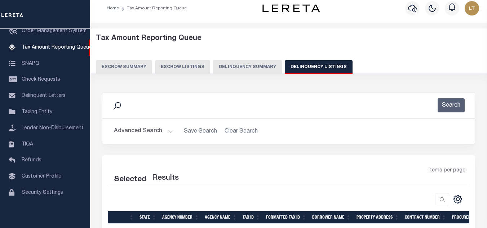
scroll to position [6, 0]
select select "100"
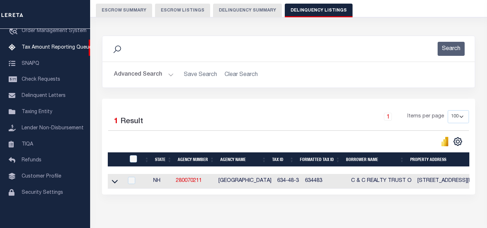
scroll to position [100, 0]
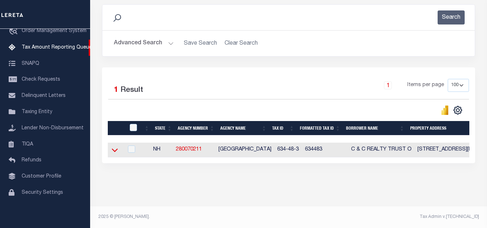
click at [115, 149] on icon at bounding box center [115, 151] width 6 height 4
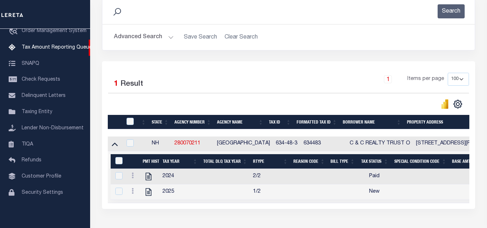
scroll to position [136, 0]
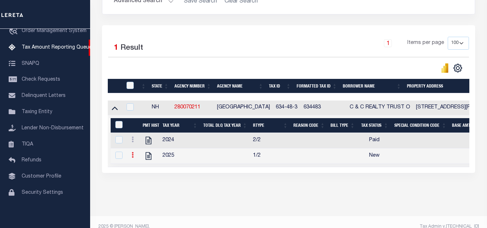
click at [132, 158] on icon at bounding box center [133, 155] width 2 height 6
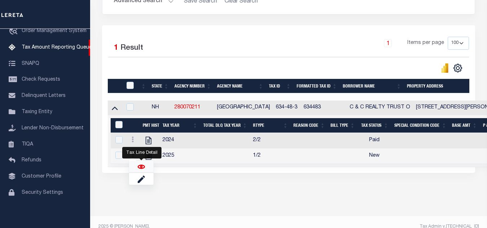
click at [138, 167] on img "" at bounding box center [141, 166] width 7 height 7
checkbox input "true"
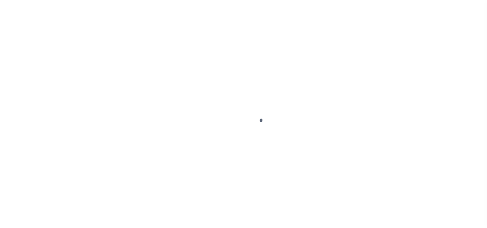
select select "NW2"
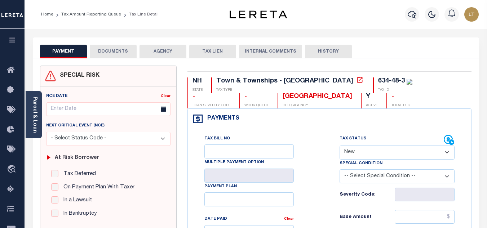
click at [119, 54] on button "DOCUMENTS" at bounding box center [113, 52] width 47 height 14
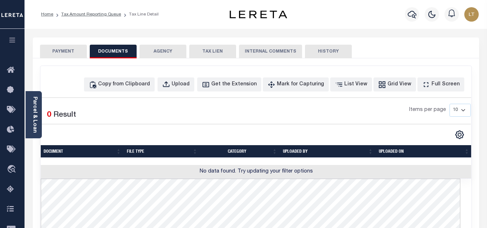
click at [77, 52] on button "PAYMENT" at bounding box center [63, 52] width 47 height 14
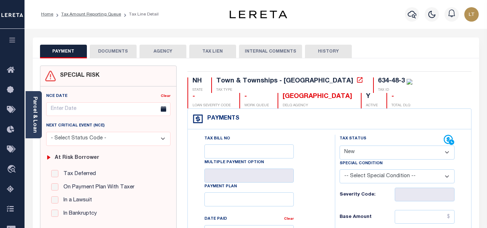
click at [109, 50] on button "DOCUMENTS" at bounding box center [113, 52] width 47 height 14
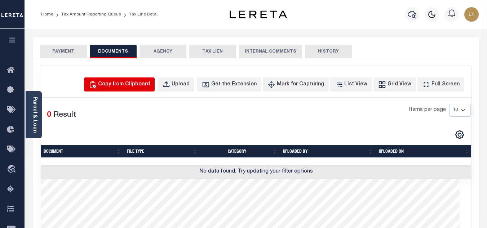
click at [150, 84] on div "Copy from Clipboard" at bounding box center [124, 85] width 52 height 8
select select "POP"
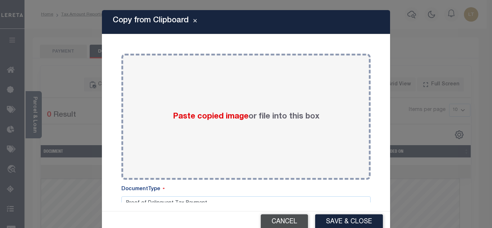
click at [296, 220] on button "Cancel" at bounding box center [284, 221] width 47 height 15
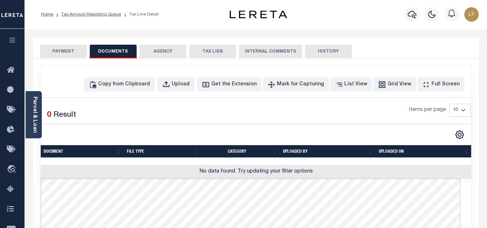
click at [65, 54] on button "PAYMENT" at bounding box center [63, 52] width 47 height 14
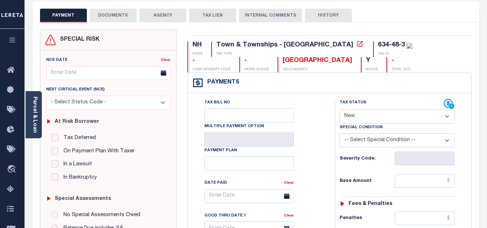
scroll to position [72, 0]
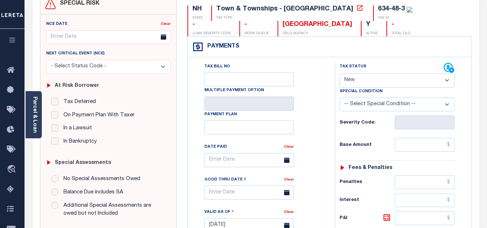
click at [358, 82] on select "- Select Status Code - Open Due/Unpaid Paid Incomplete No Tax Due Internal Refu…" at bounding box center [397, 81] width 115 height 14
select select "PYD"
click at [340, 74] on select "- Select Status Code - Open Due/Unpaid Paid Incomplete No Tax Due Internal Refu…" at bounding box center [397, 81] width 115 height 14
type input "[DATE]"
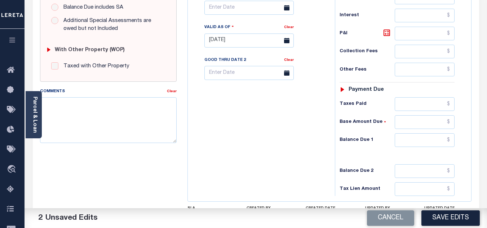
scroll to position [288, 0]
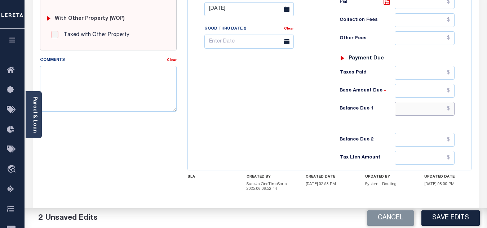
click at [449, 110] on input "text" at bounding box center [425, 109] width 60 height 14
type input "$0.00"
click at [96, 89] on textarea "Comments" at bounding box center [108, 88] width 137 height 45
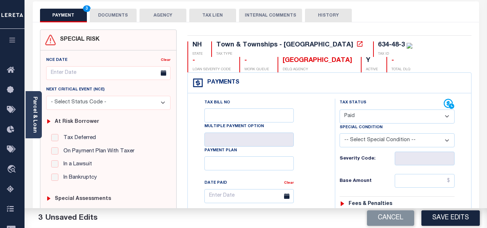
scroll to position [0, 0]
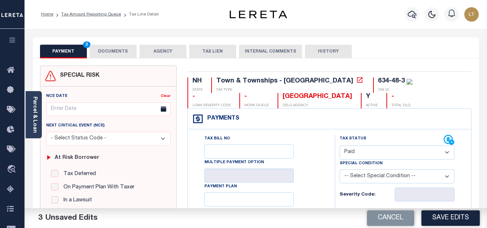
click at [107, 50] on button "DOCUMENTS" at bounding box center [113, 52] width 47 height 14
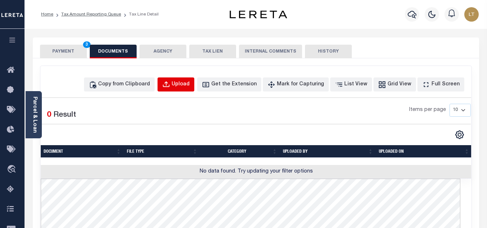
click at [190, 87] on div "Upload" at bounding box center [181, 85] width 18 height 8
select select "POP"
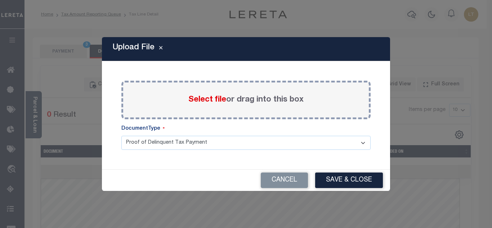
click at [247, 95] on label "Select file or drag into this box" at bounding box center [246, 100] width 115 height 12
click at [0, 0] on input "Select file or drag into this box" at bounding box center [0, 0] width 0 height 0
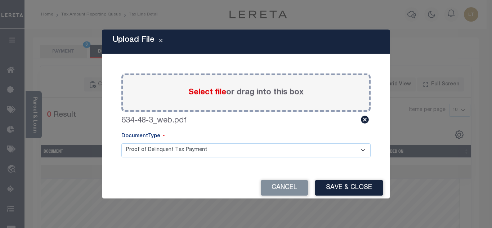
click at [328, 181] on button "Save & Close" at bounding box center [349, 187] width 68 height 15
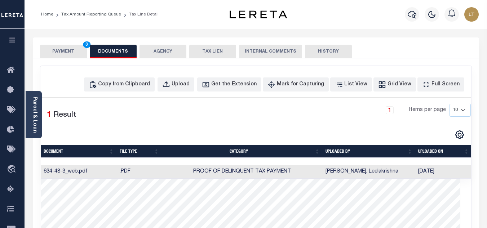
click at [52, 51] on button "PAYMENT 3" at bounding box center [63, 52] width 47 height 14
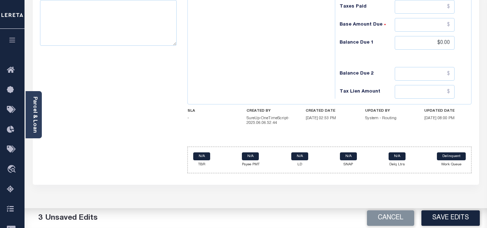
scroll to position [361, 0]
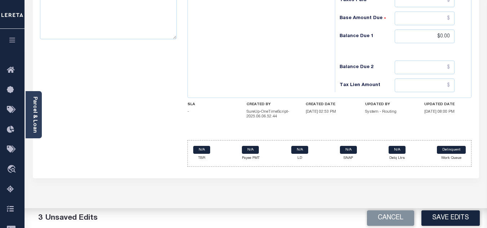
click at [456, 219] on button "Save Edits" at bounding box center [450, 217] width 58 height 15
checkbox input "false"
type input "$0"
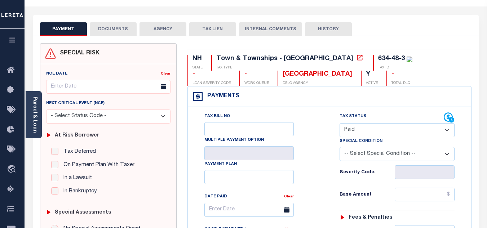
scroll to position [0, 0]
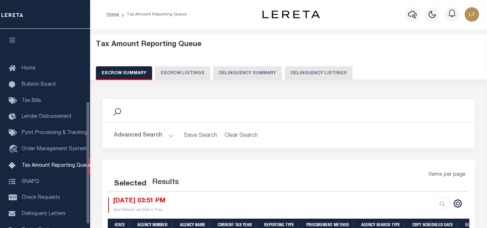
click at [321, 67] on button "Delinquency Listings" at bounding box center [319, 73] width 68 height 14
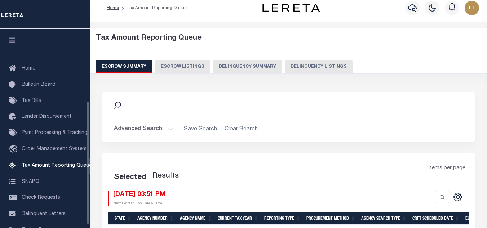
scroll to position [123, 0]
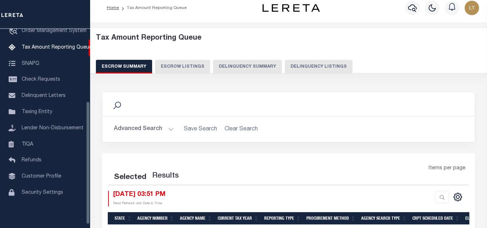
select select "100"
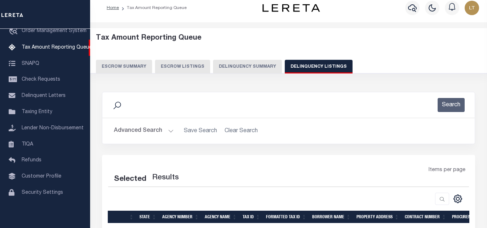
select select "100"
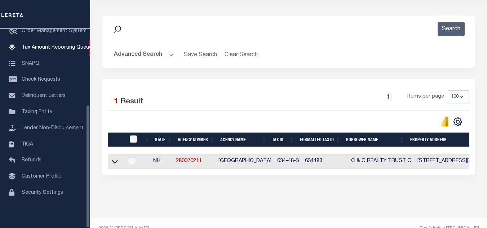
scroll to position [100, 0]
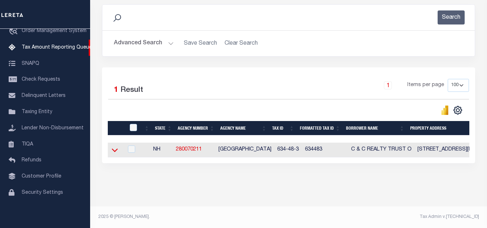
click at [113, 146] on icon at bounding box center [115, 150] width 6 height 8
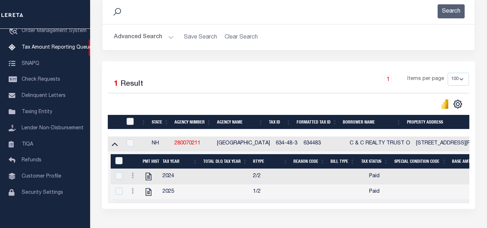
click at [132, 119] on input "checkbox" at bounding box center [130, 121] width 7 height 7
checkbox input "true"
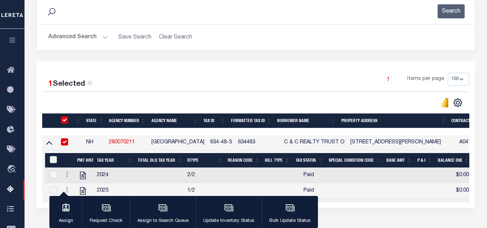
click at [53, 162] on input "&nbsp;" at bounding box center [53, 159] width 7 height 7
checkbox input "true"
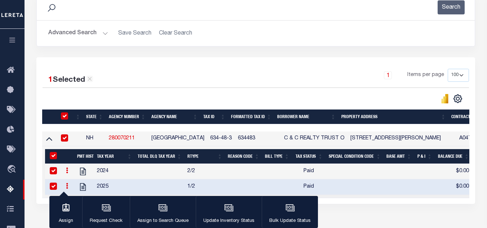
scroll to position [154, 0]
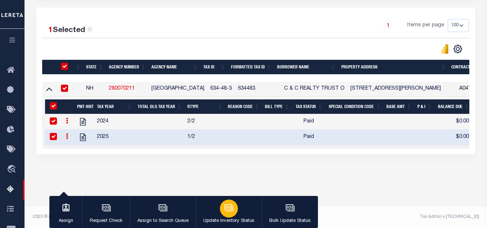
click at [226, 207] on icon "button" at bounding box center [228, 207] width 9 height 9
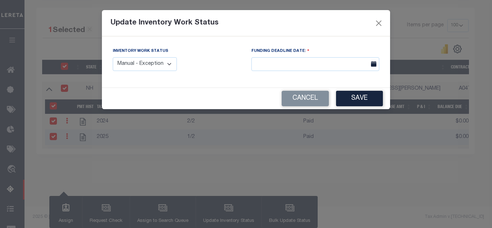
click at [152, 62] on select "Manual - Exception Pended - Awaiting Search Late Add Exception Completed" at bounding box center [145, 64] width 64 height 14
select select "4"
click at [113, 57] on select "Manual - Exception Pended - Awaiting Search Late Add Exception Completed" at bounding box center [145, 64] width 64 height 14
click at [367, 96] on button "Save" at bounding box center [359, 98] width 47 height 15
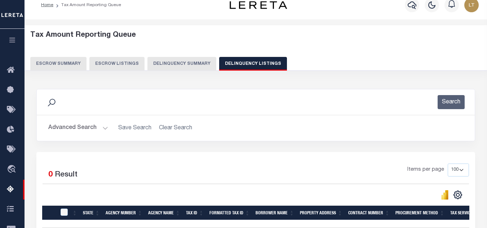
scroll to position [0, 0]
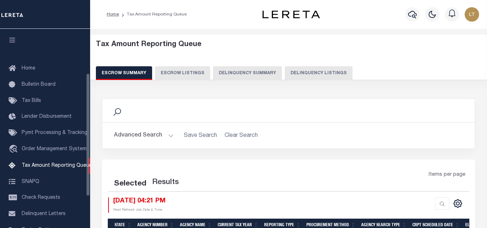
select select "100"
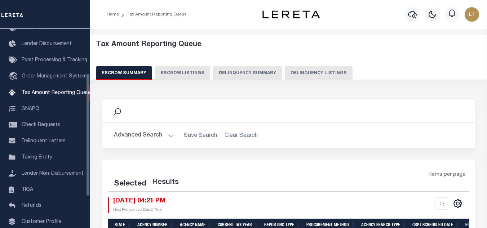
select select "100"
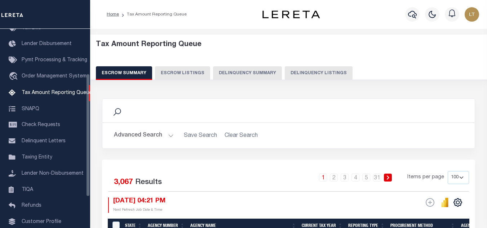
click at [313, 76] on button "Delinquency Listings" at bounding box center [319, 73] width 68 height 14
select select
select select "100"
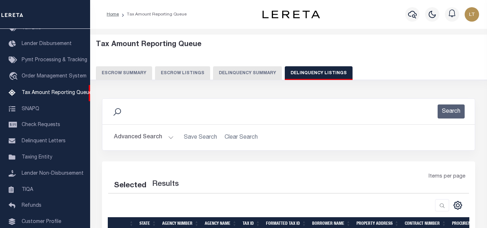
select select "100"
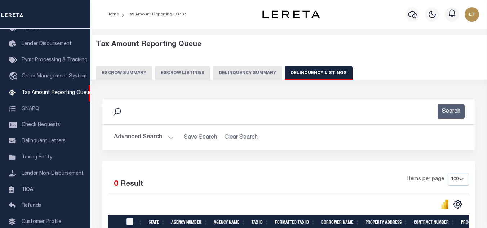
click at [138, 138] on button "Advanced Search" at bounding box center [144, 137] width 60 height 14
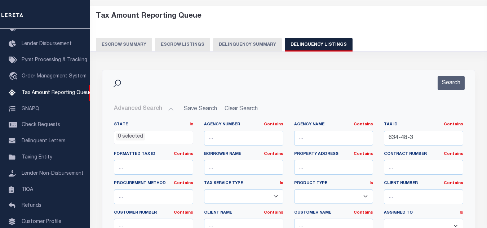
scroll to position [36, 0]
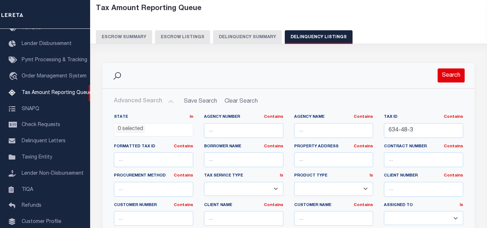
click at [454, 73] on button "Search" at bounding box center [451, 75] width 27 height 14
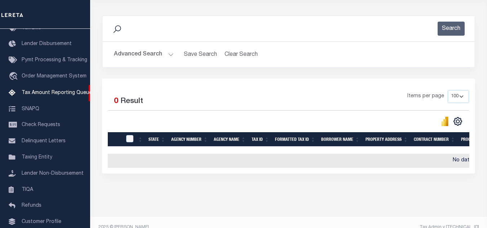
scroll to position [99, 0]
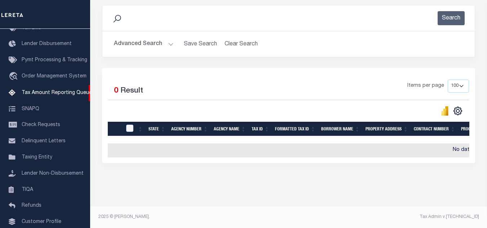
click at [319, 171] on div "Data sync process is currently running, you may face some response delays. Sear…" at bounding box center [288, 91] width 383 height 187
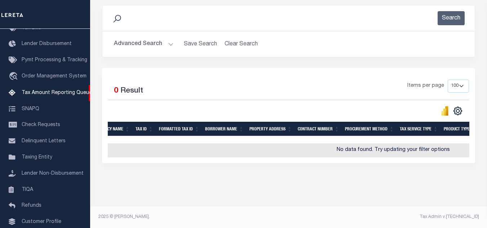
scroll to position [0, 141]
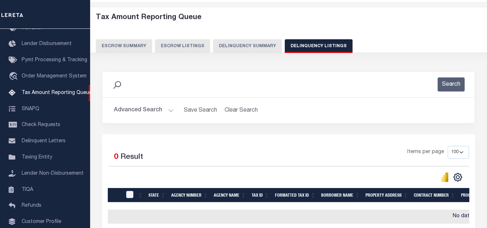
click at [322, 110] on h2 "Advanced Search Save Search Clear Search tblassign_wrapper_dynamictable_____Def…" at bounding box center [288, 110] width 361 height 14
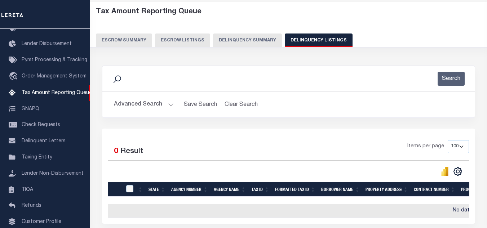
scroll to position [0, 0]
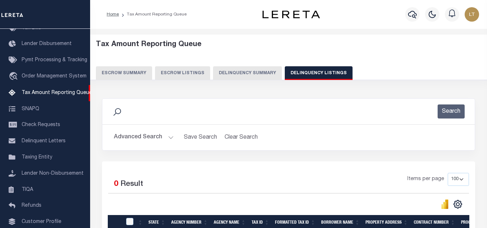
click at [143, 136] on button "Advanced Search" at bounding box center [144, 137] width 60 height 14
